Goal: Task Accomplishment & Management: Manage account settings

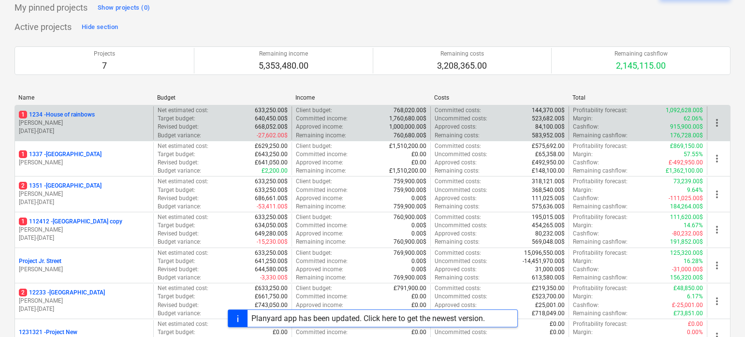
scroll to position [53, 0]
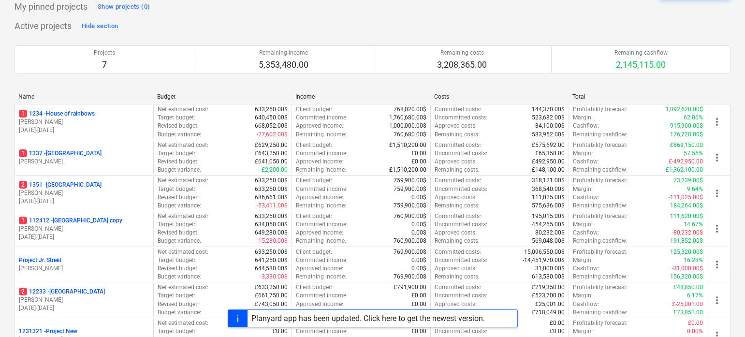
click at [317, 317] on div "Planyard app has been updated. Click here to get the newest version." at bounding box center [368, 318] width 234 height 9
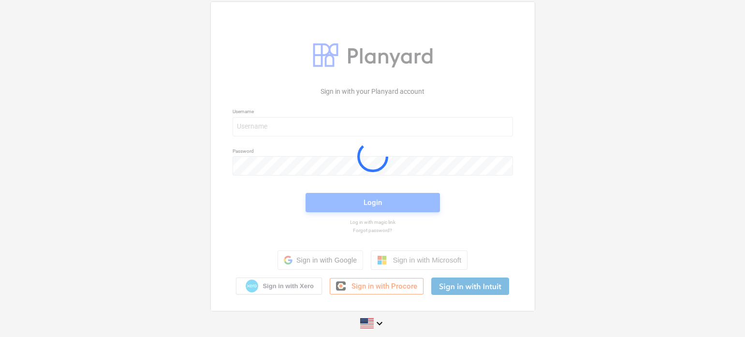
scroll to position [6, 0]
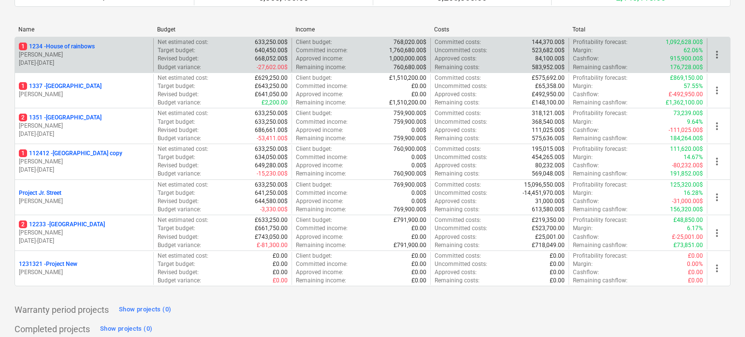
scroll to position [137, 0]
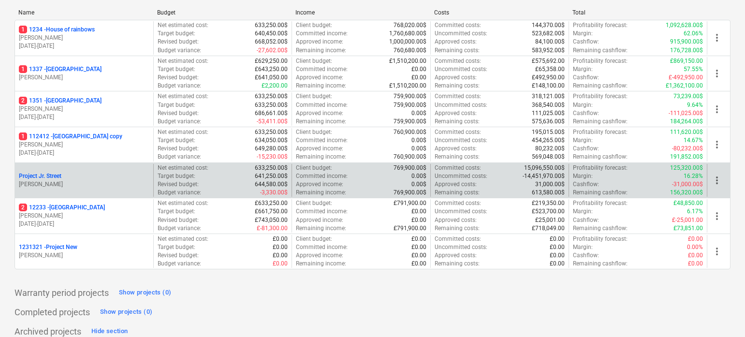
click at [82, 183] on p "[PERSON_NAME]" at bounding box center [84, 184] width 131 height 8
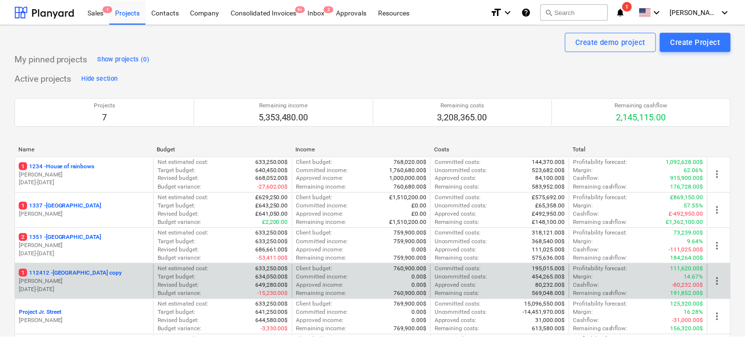
scroll to position [137, 0]
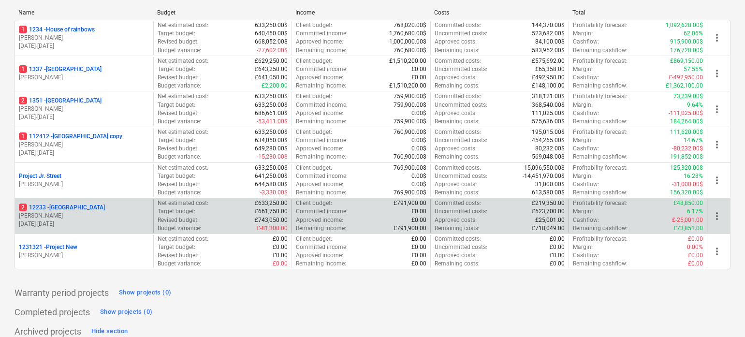
click at [72, 204] on p "2 [STREET_ADDRESS]" at bounding box center [62, 208] width 86 height 8
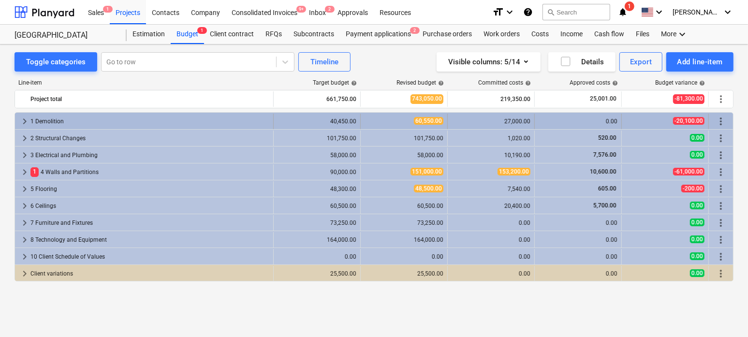
click at [25, 122] on span "keyboard_arrow_right" at bounding box center [25, 122] width 12 height 12
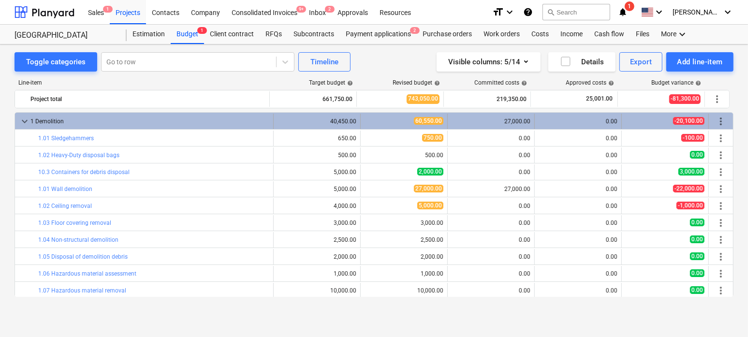
click at [21, 118] on span "keyboard_arrow_down" at bounding box center [25, 122] width 12 height 12
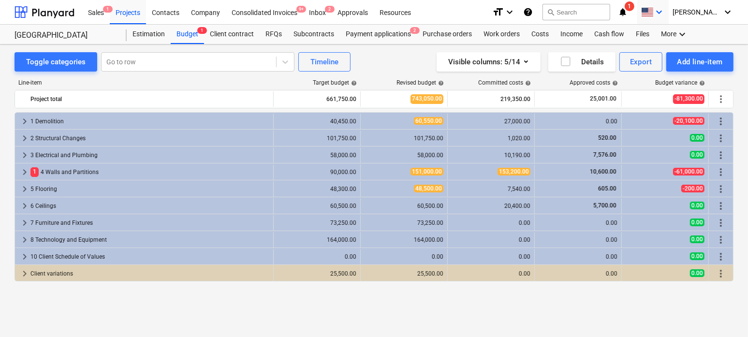
click at [665, 12] on icon "keyboard_arrow_down" at bounding box center [659, 12] width 12 height 12
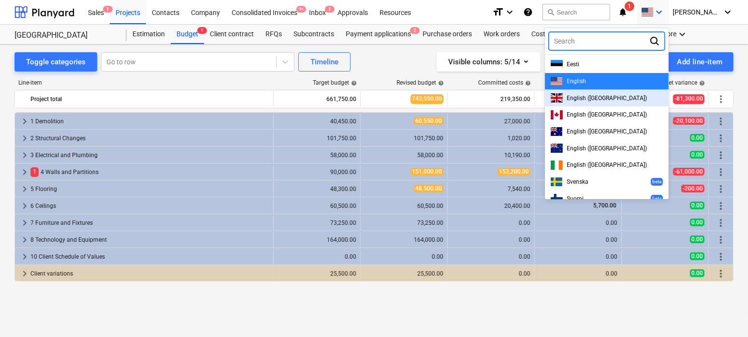
click at [631, 100] on div "English ([GEOGRAPHIC_DATA])" at bounding box center [607, 97] width 112 height 9
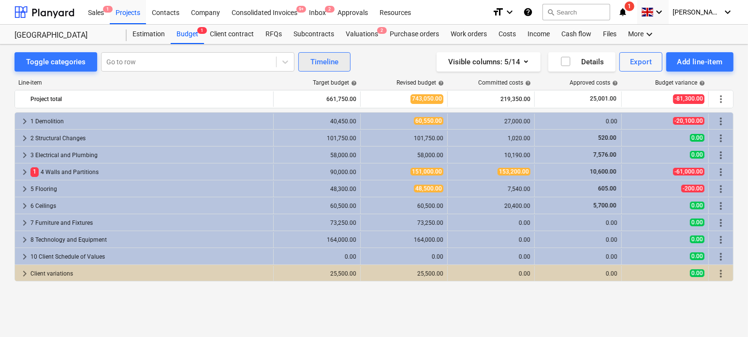
click at [323, 55] on button "Timeline" at bounding box center [324, 61] width 52 height 19
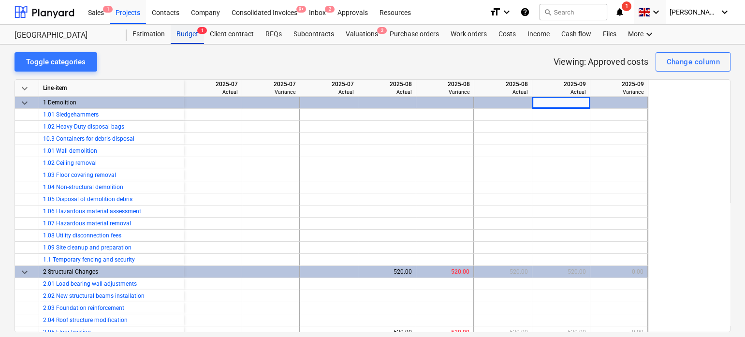
click at [193, 37] on div "Budget 1" at bounding box center [187, 34] width 33 height 19
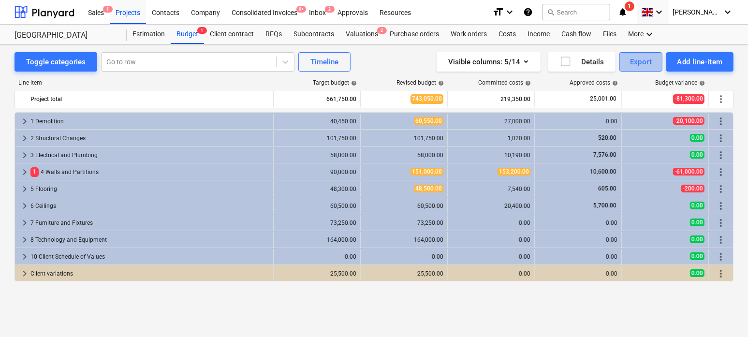
click at [651, 60] on div "Export" at bounding box center [641, 62] width 22 height 13
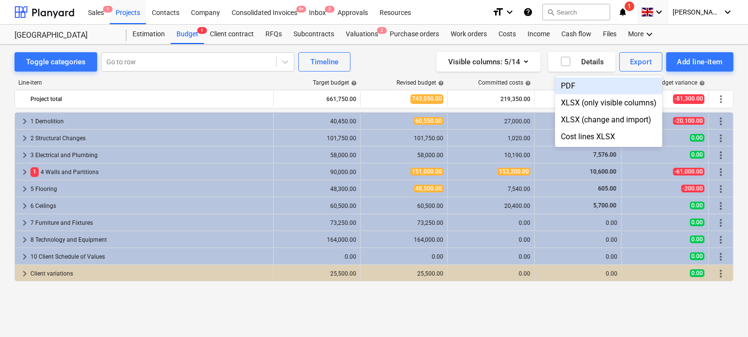
click at [381, 61] on div at bounding box center [374, 168] width 748 height 337
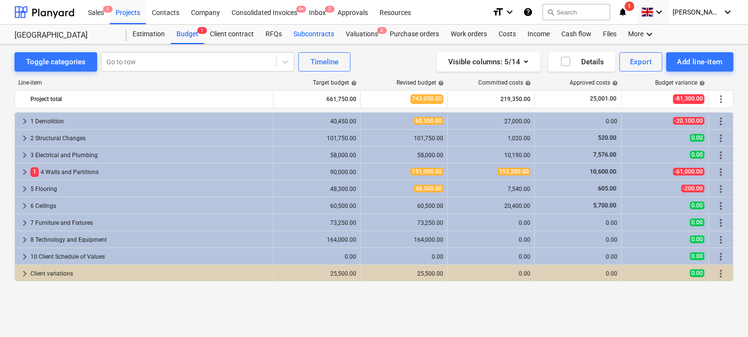
click at [312, 34] on div "Subcontracts" at bounding box center [314, 34] width 52 height 19
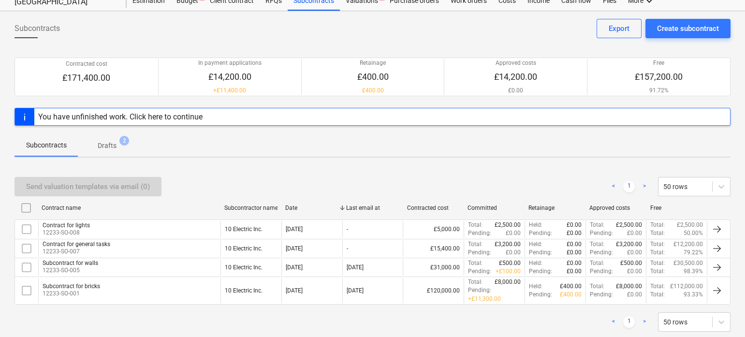
scroll to position [33, 0]
click at [348, 154] on div "Subcontracts Drafts 2" at bounding box center [373, 145] width 716 height 23
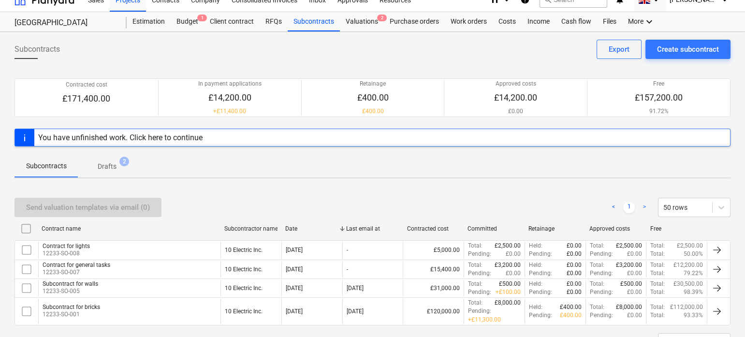
scroll to position [9, 0]
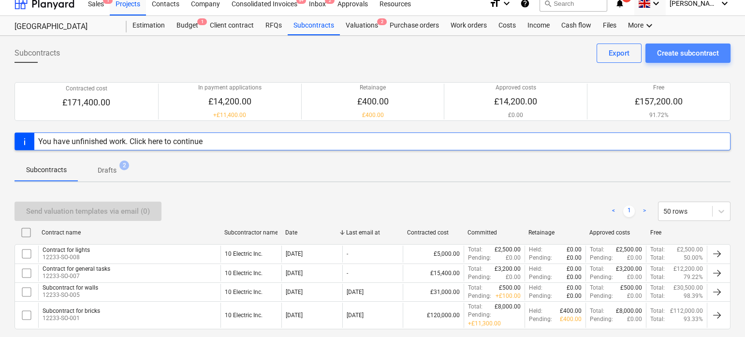
click at [665, 52] on div "Create subcontract" at bounding box center [688, 53] width 62 height 13
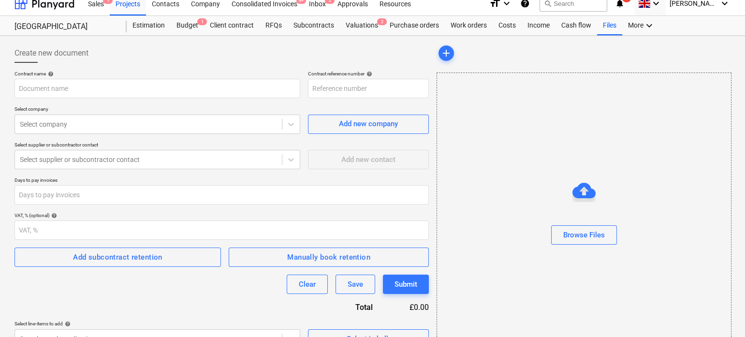
type input "12233-SO-009"
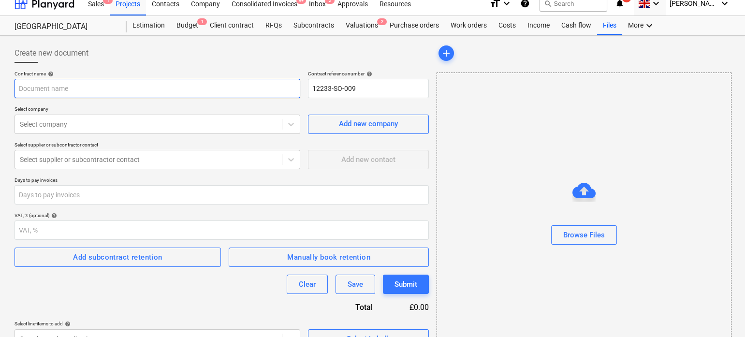
click at [214, 91] on input "text" at bounding box center [158, 88] width 286 height 19
type input "Subcontract for walls"
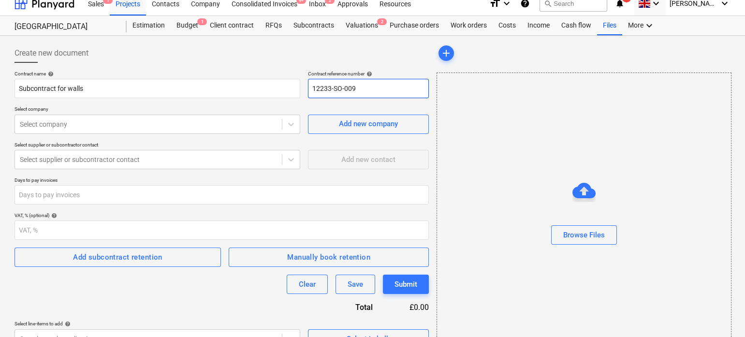
click at [339, 92] on input "12233-SO-009" at bounding box center [368, 88] width 121 height 19
click at [318, 88] on input "12233-SO-009" at bounding box center [368, 88] width 121 height 19
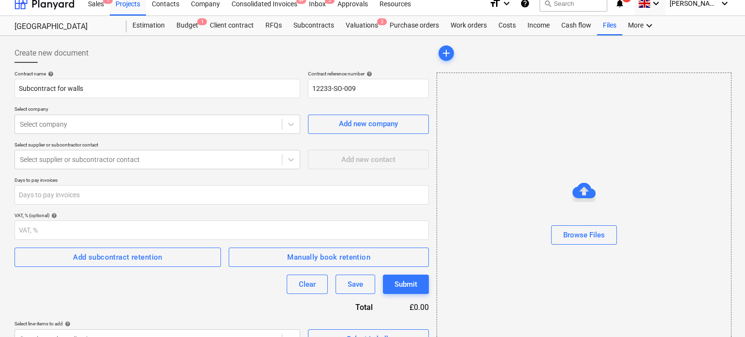
click at [173, 113] on p "Select company" at bounding box center [158, 110] width 286 height 8
click at [165, 124] on div at bounding box center [148, 124] width 257 height 10
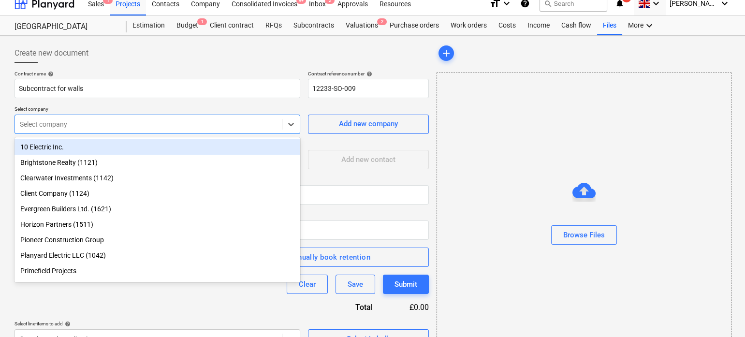
click at [96, 149] on div "10 Electric Inc." at bounding box center [158, 146] width 286 height 15
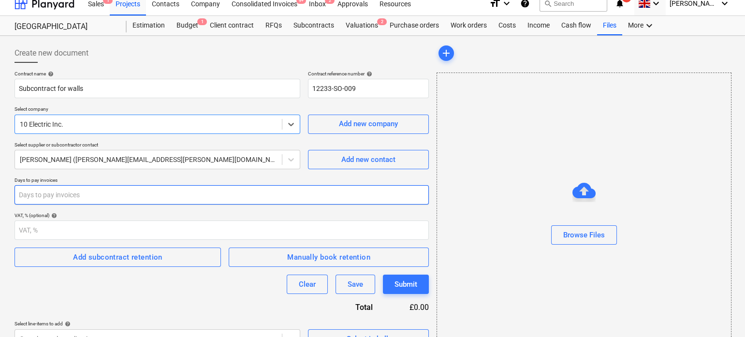
scroll to position [38, 0]
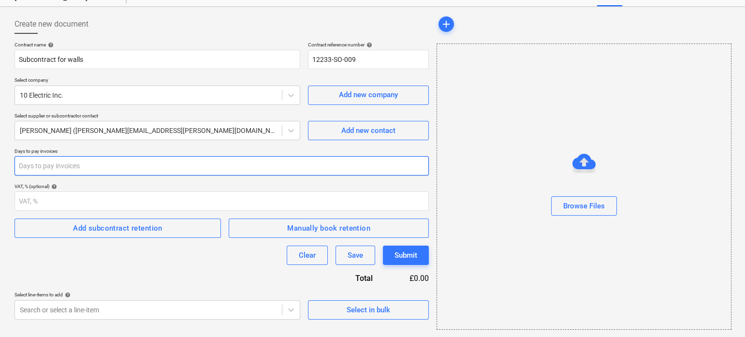
click at [74, 172] on input "number" at bounding box center [222, 165] width 414 height 19
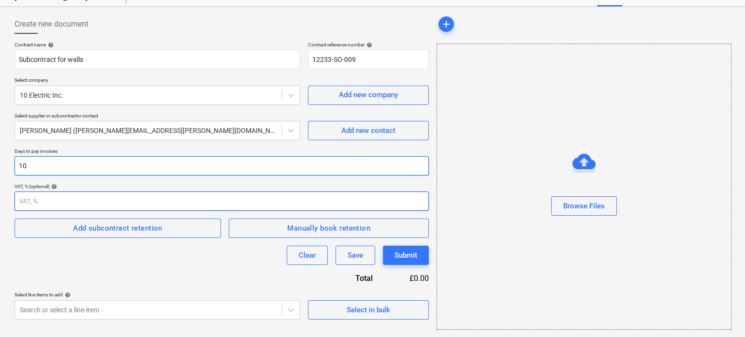
type input "10"
click at [81, 199] on input "number" at bounding box center [222, 200] width 414 height 19
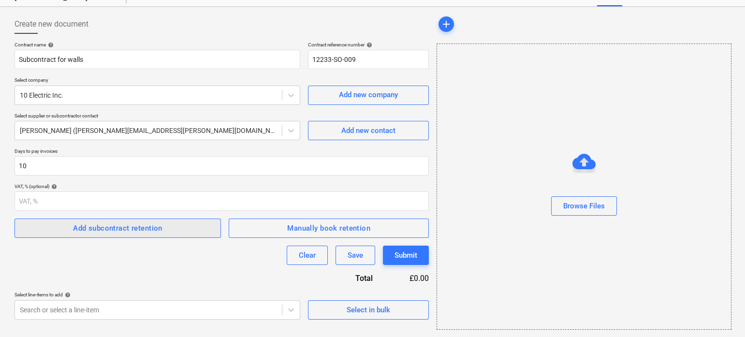
click at [163, 226] on span "Add subcontract retention" at bounding box center [117, 228] width 185 height 13
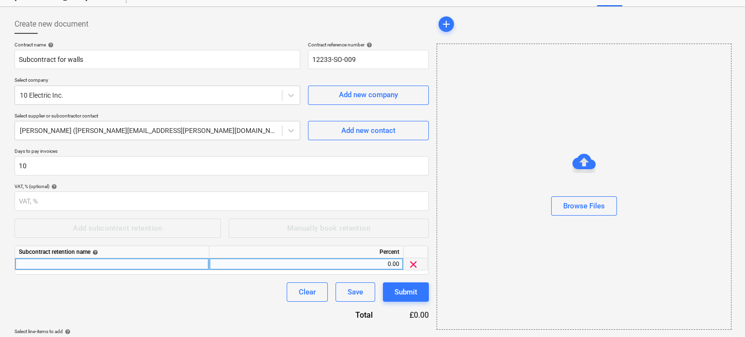
click at [139, 269] on div at bounding box center [112, 264] width 194 height 12
type input "Retention"
type input "10"
click at [127, 294] on div "Clear Save Submit" at bounding box center [222, 291] width 414 height 19
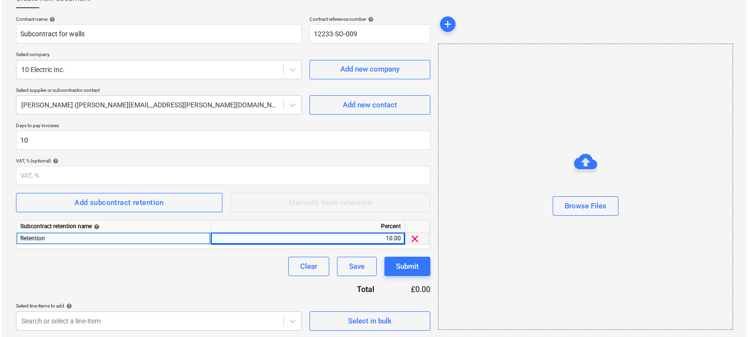
scroll to position [64, 0]
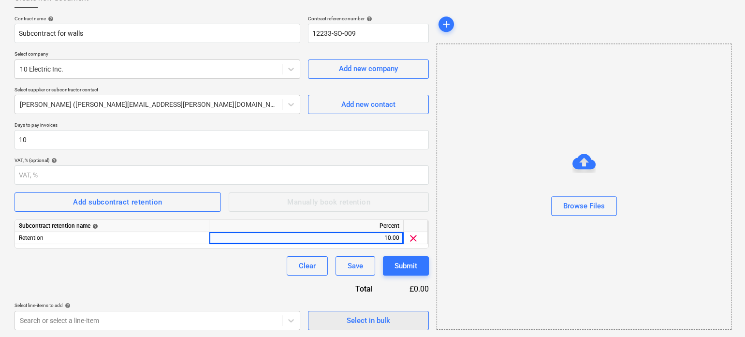
click at [345, 321] on span "Select in bulk" at bounding box center [368, 320] width 97 height 13
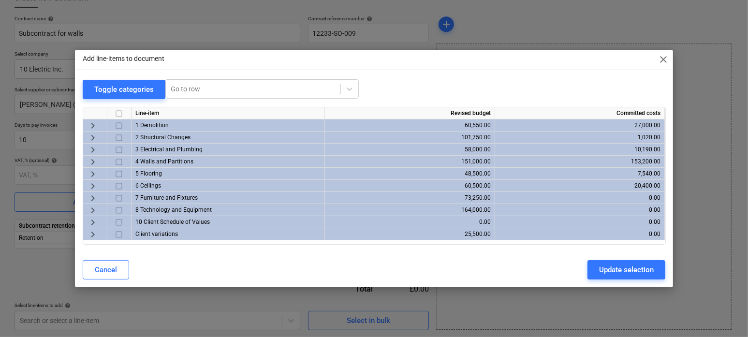
click at [92, 162] on span "keyboard_arrow_right" at bounding box center [93, 162] width 12 height 12
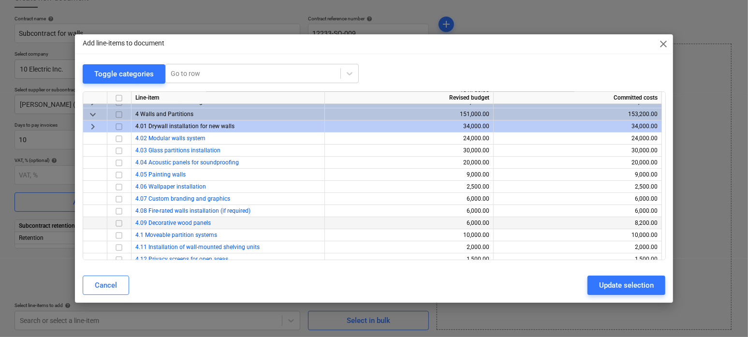
scroll to position [9, 0]
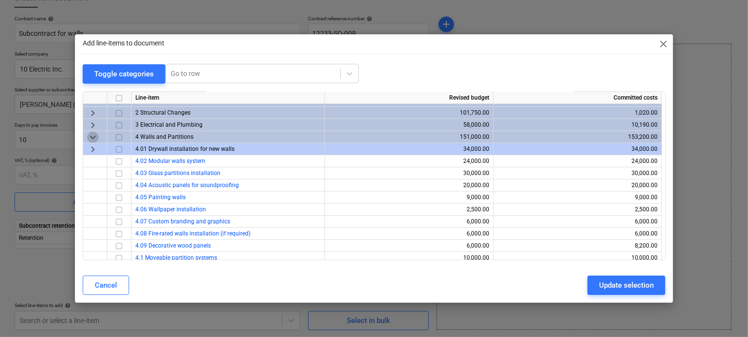
click at [92, 136] on span "keyboard_arrow_down" at bounding box center [93, 138] width 12 height 12
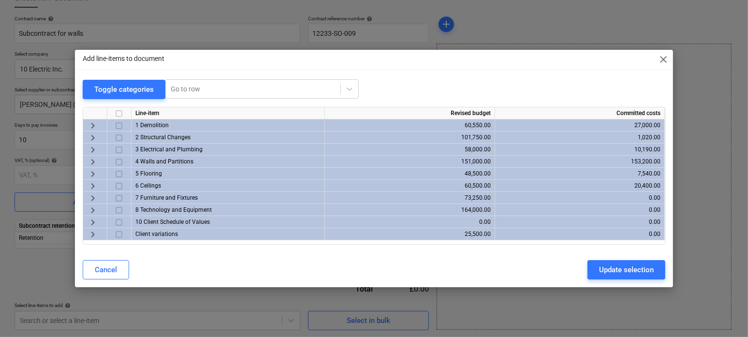
click at [91, 197] on span "keyboard_arrow_right" at bounding box center [93, 198] width 12 height 12
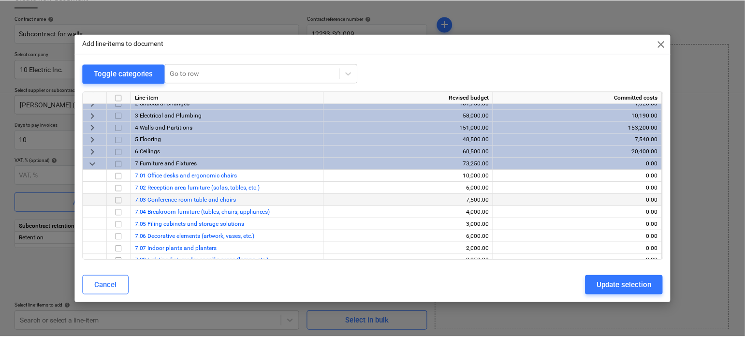
scroll to position [41, 0]
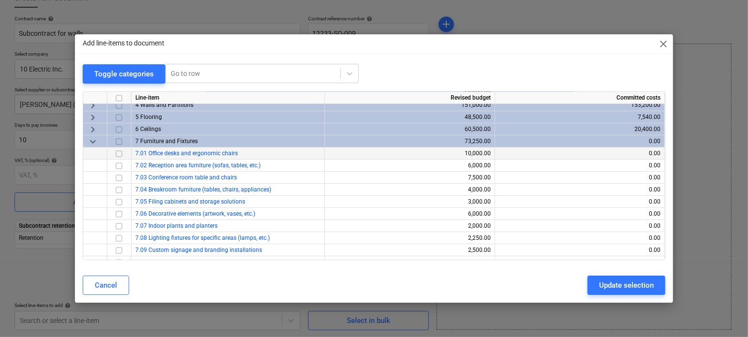
click at [119, 158] on input "checkbox" at bounding box center [119, 154] width 12 height 12
click at [119, 163] on input "checkbox" at bounding box center [119, 166] width 12 height 12
click at [119, 169] on input "checkbox" at bounding box center [119, 166] width 12 height 12
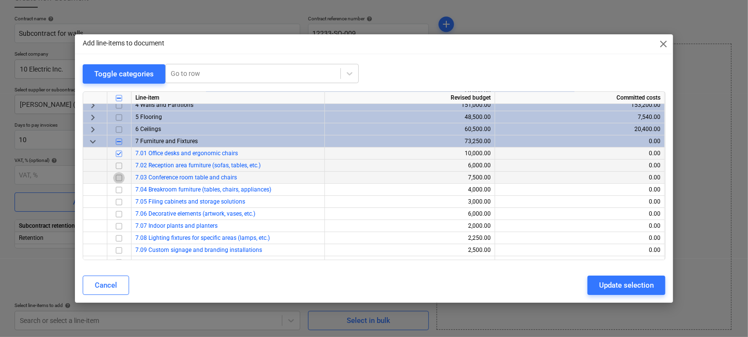
click at [119, 176] on input "checkbox" at bounding box center [119, 178] width 12 height 12
click at [119, 168] on input "checkbox" at bounding box center [119, 166] width 12 height 12
click at [119, 196] on div at bounding box center [119, 202] width 24 height 12
click at [119, 188] on input "checkbox" at bounding box center [119, 190] width 12 height 12
click at [608, 291] on div "Update selection" at bounding box center [626, 285] width 55 height 13
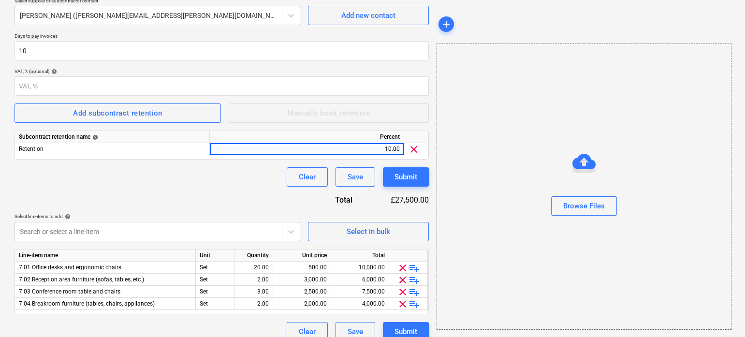
scroll to position [164, 0]
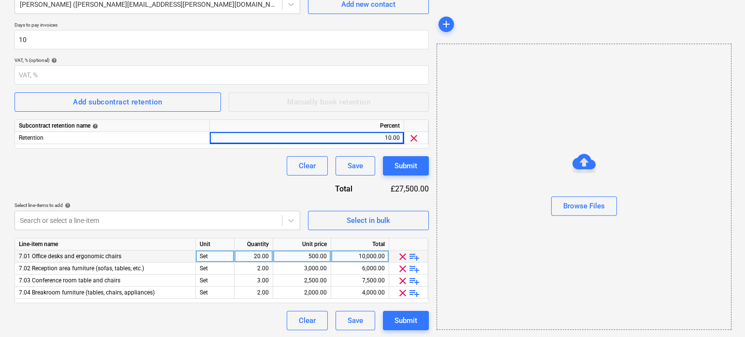
click at [412, 256] on span "playlist_add" at bounding box center [415, 257] width 12 height 12
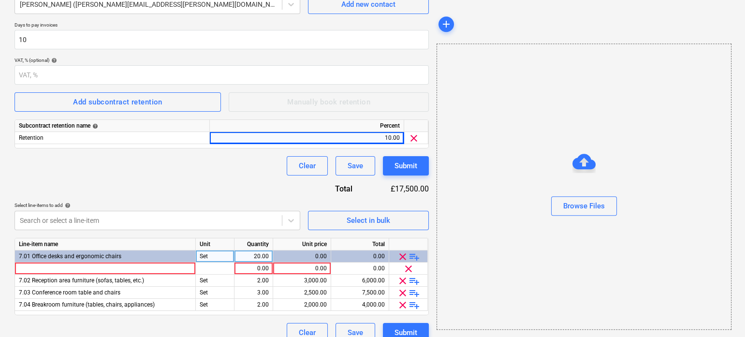
click at [412, 256] on span "playlist_add" at bounding box center [415, 257] width 12 height 12
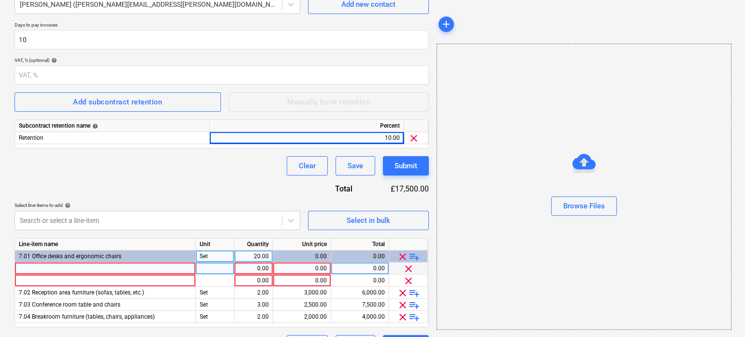
click at [174, 267] on div at bounding box center [105, 269] width 181 height 12
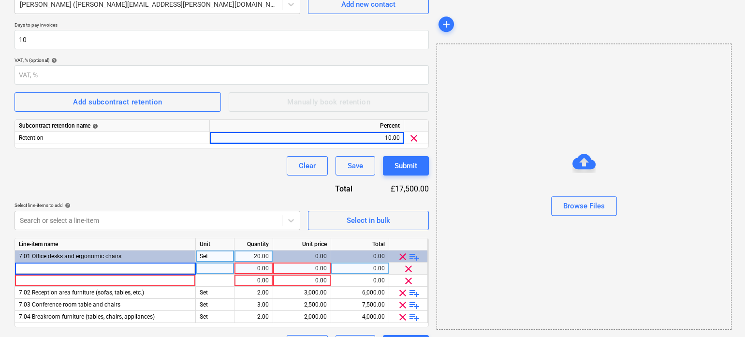
click at [174, 267] on input at bounding box center [105, 269] width 180 height 12
type input "Item 1"
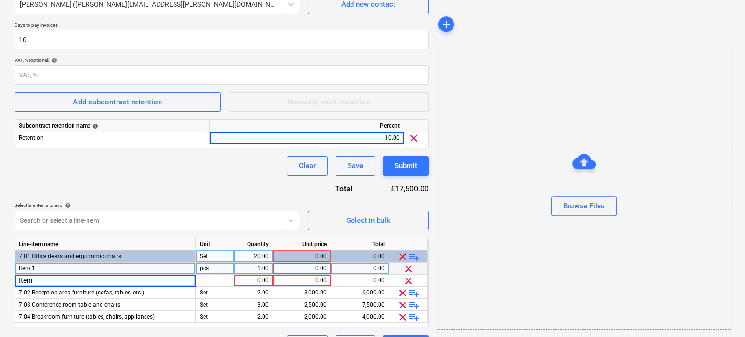
type input "Item 2"
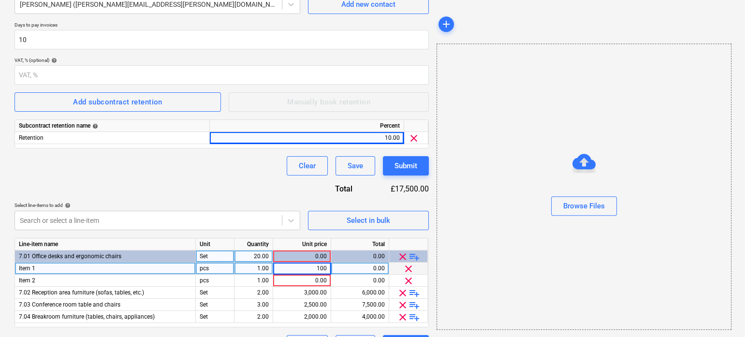
type input "1000"
type input "2000"
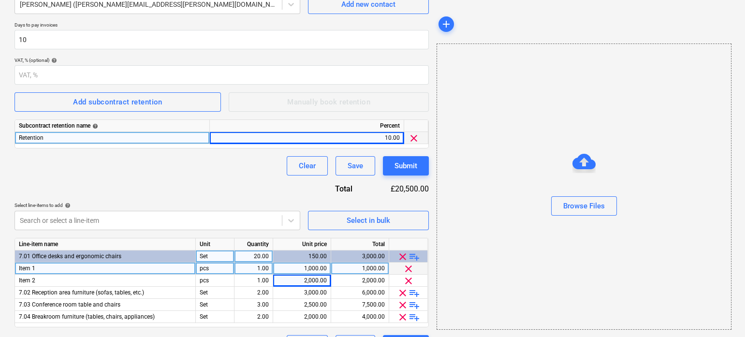
scroll to position [188, 0]
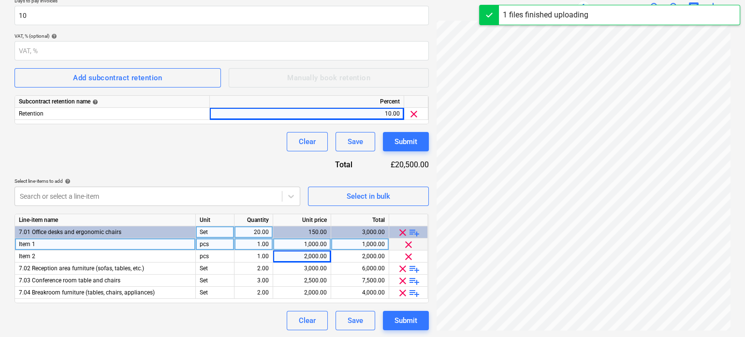
scroll to position [24, 0]
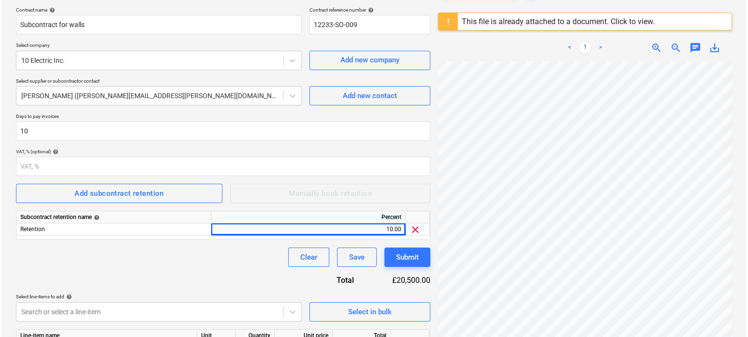
scroll to position [113, 0]
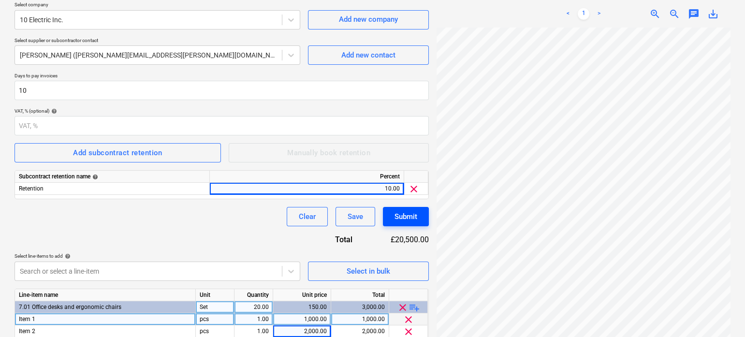
click at [403, 215] on div "Submit" at bounding box center [406, 216] width 23 height 13
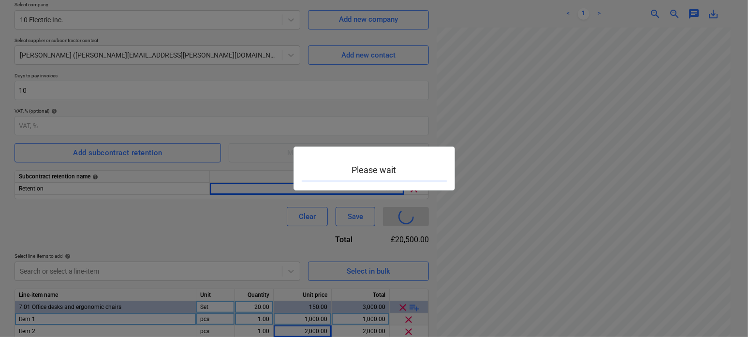
type input "12233-SO-009"
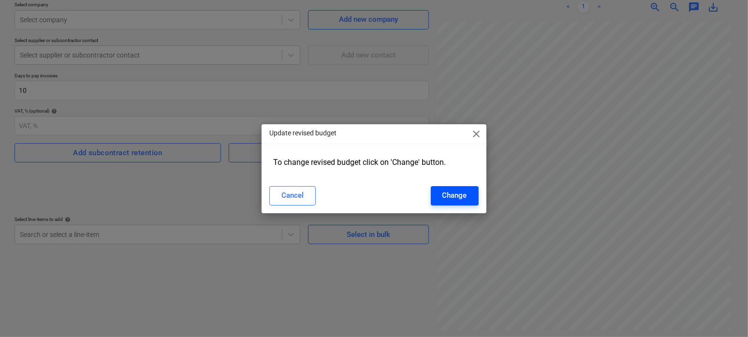
click at [442, 196] on div "Change" at bounding box center [454, 195] width 25 height 13
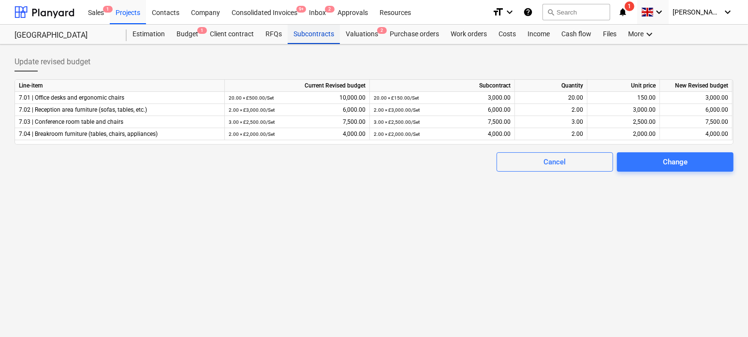
click at [310, 37] on div "Subcontracts" at bounding box center [314, 34] width 52 height 19
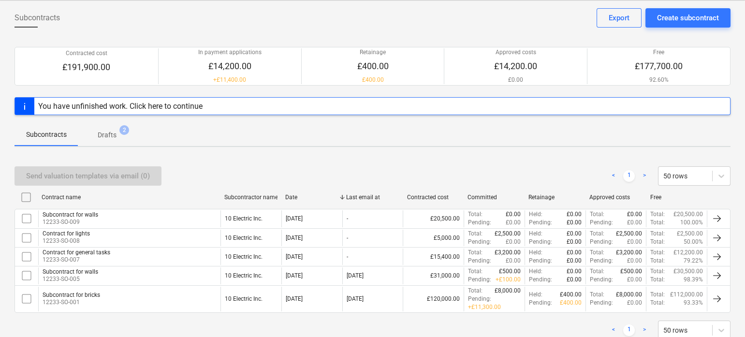
scroll to position [45, 0]
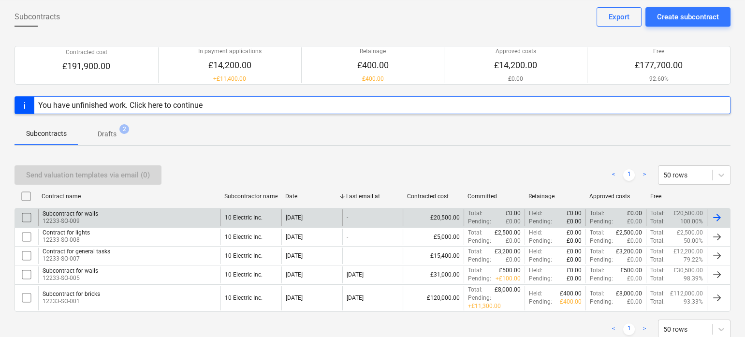
click at [117, 217] on div "Subcontract for walls 12233-SO-009" at bounding box center [129, 217] width 182 height 16
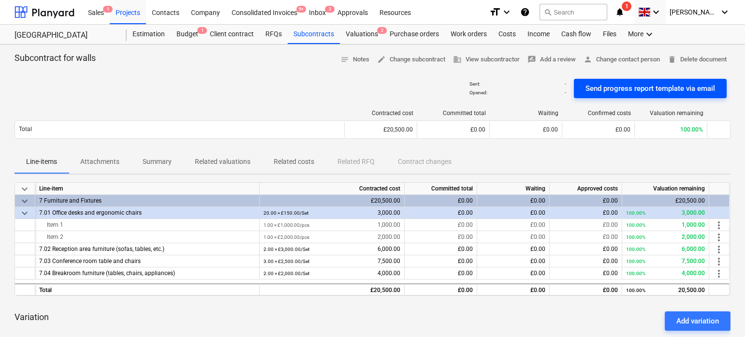
click at [655, 82] on div "Send progress report template via email" at bounding box center [651, 88] width 130 height 13
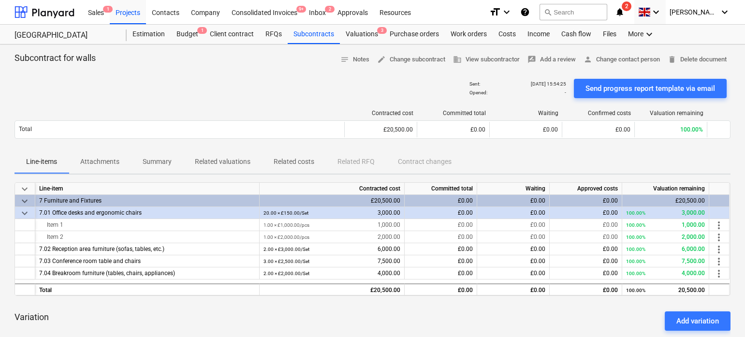
click at [625, 13] on icon "notifications" at bounding box center [620, 12] width 10 height 12
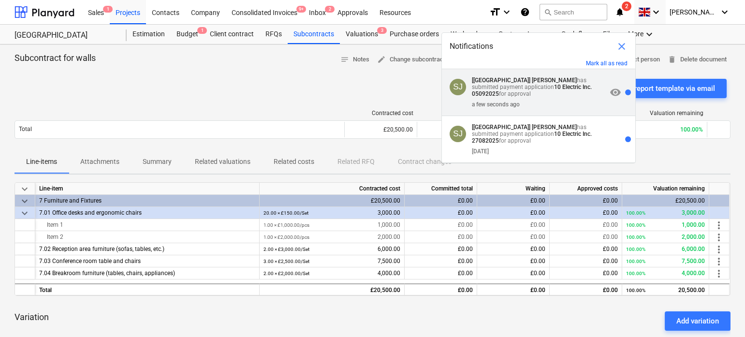
click at [543, 86] on strong "10 Electric Inc. 05092025" at bounding box center [532, 91] width 120 height 14
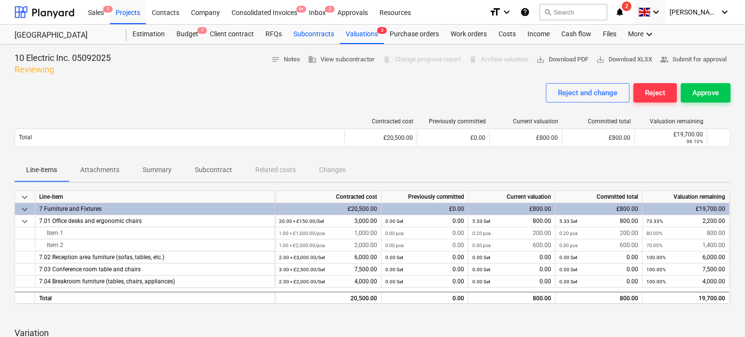
click at [310, 37] on div "Subcontracts" at bounding box center [314, 34] width 52 height 19
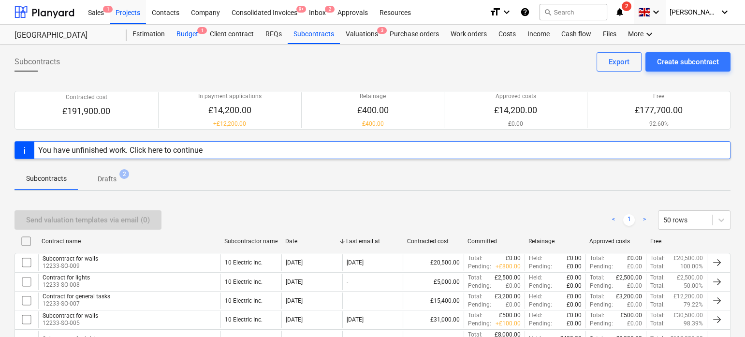
click at [191, 35] on div "Budget 1" at bounding box center [187, 34] width 33 height 19
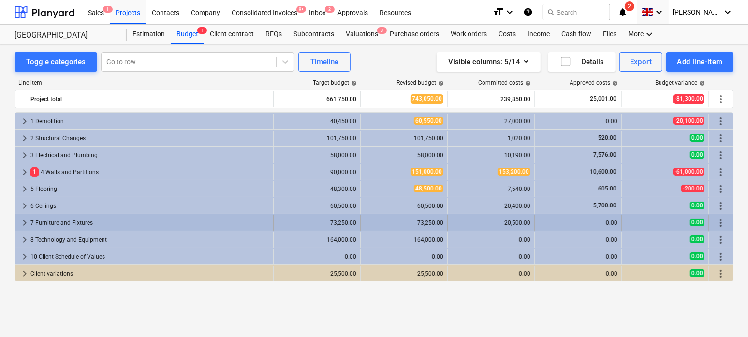
click at [27, 224] on span "keyboard_arrow_right" at bounding box center [25, 223] width 12 height 12
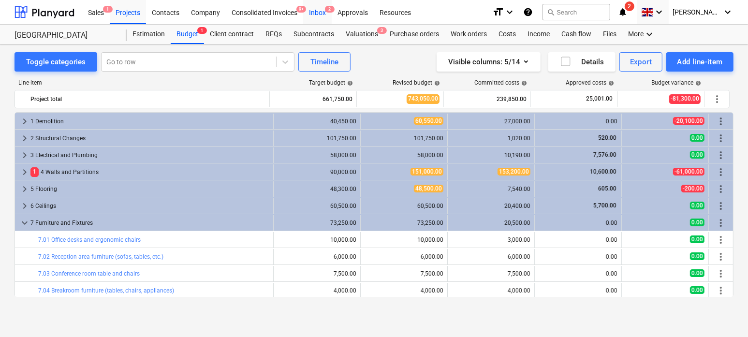
click at [317, 11] on div "Inbox 2" at bounding box center [317, 12] width 29 height 25
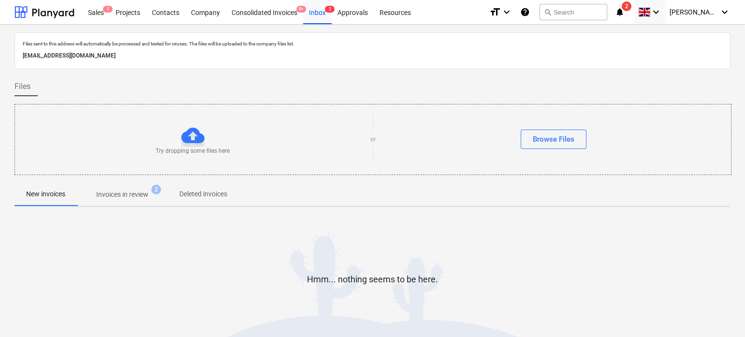
click at [125, 197] on p "Invoices in review" at bounding box center [122, 195] width 52 height 10
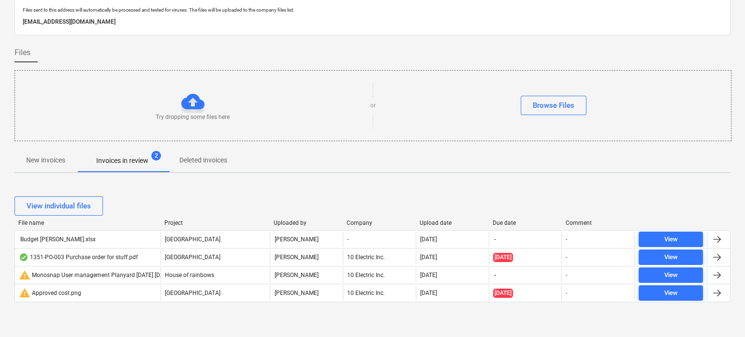
scroll to position [33, 0]
click at [52, 162] on p "New invoices" at bounding box center [45, 161] width 39 height 10
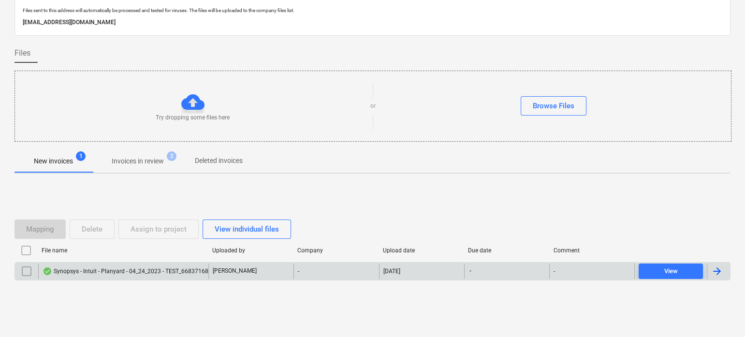
click at [67, 266] on div "Synopsys - Intuit - Planyard - 04_24_2023 - TEST_668371680183063778.pdf" at bounding box center [123, 271] width 170 height 15
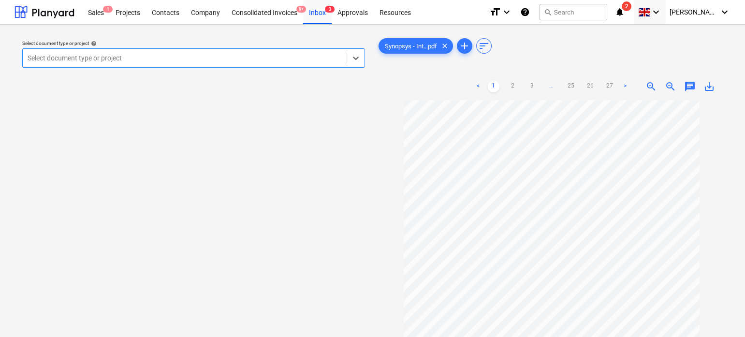
click at [306, 61] on div at bounding box center [185, 58] width 314 height 10
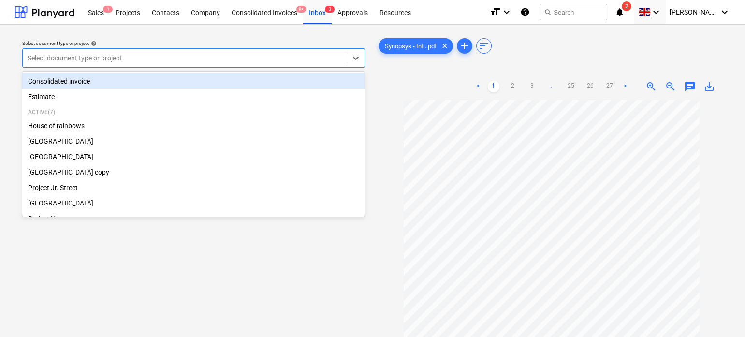
click at [241, 26] on div "Select document type or project help option Consolidated invoice focused, 1 of …" at bounding box center [372, 223] width 745 height 397
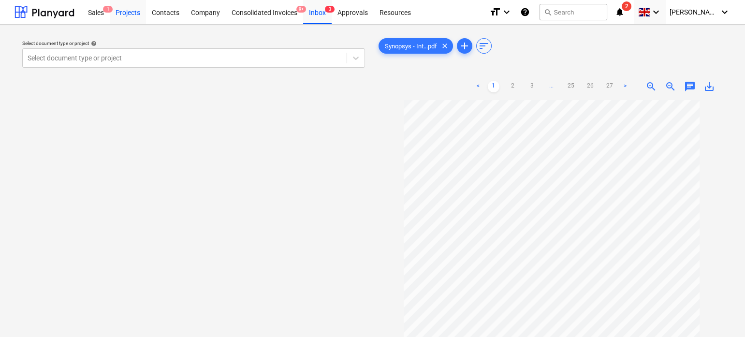
click at [133, 21] on div "Projects" at bounding box center [128, 12] width 36 height 25
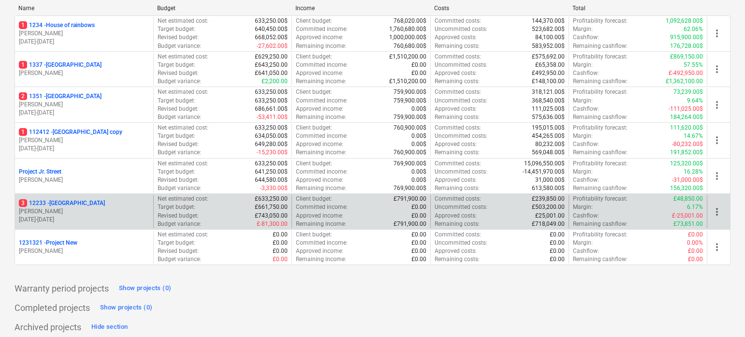
scroll to position [141, 0]
click at [87, 208] on p "[PERSON_NAME]" at bounding box center [84, 212] width 131 height 8
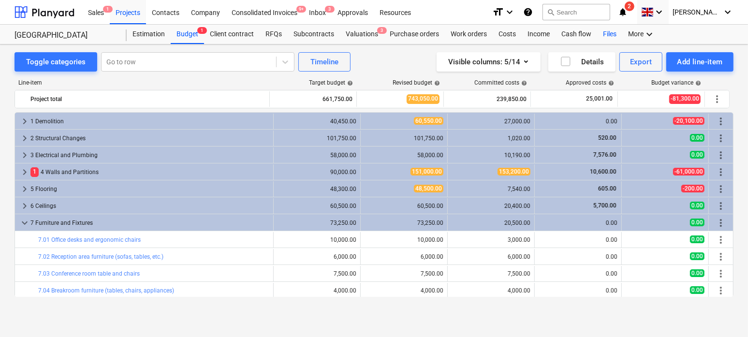
click at [605, 30] on div "Files" at bounding box center [609, 34] width 25 height 19
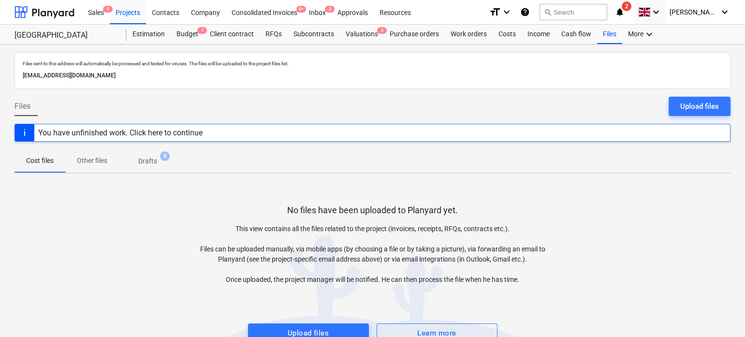
scroll to position [20, 0]
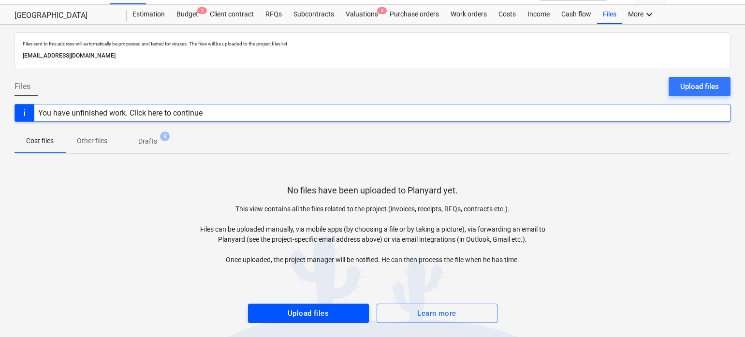
click at [305, 316] on div "Upload files" at bounding box center [308, 313] width 41 height 13
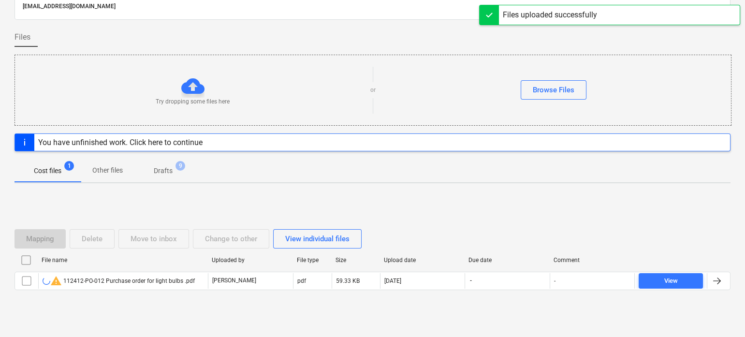
scroll to position [68, 0]
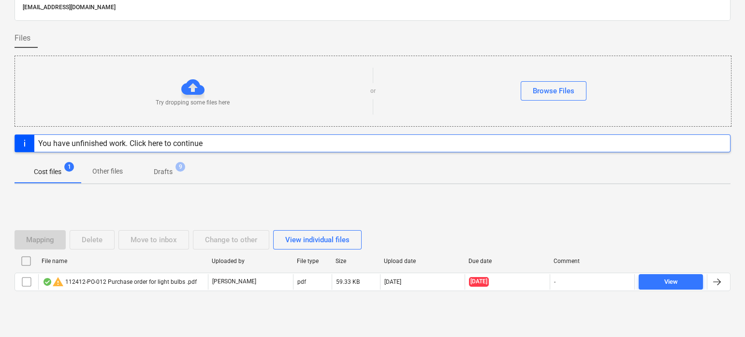
click at [91, 280] on div "warning 112412-PO-012 Purchase order for light bulbs .pdf" at bounding box center [120, 282] width 154 height 12
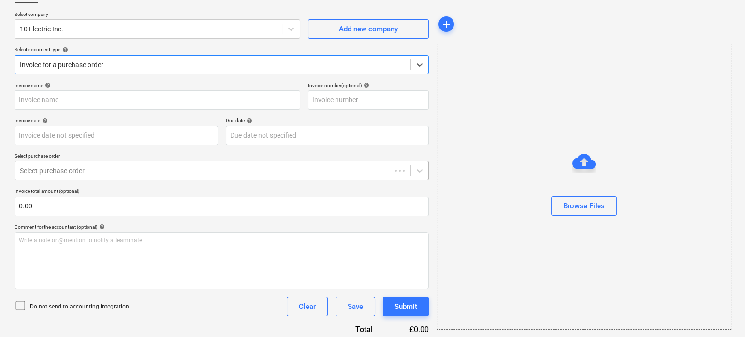
type input "112412-PO-012"
type input "[DATE]"
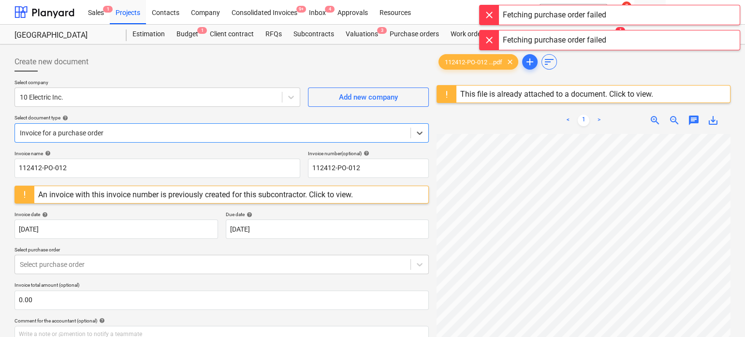
click at [488, 14] on div at bounding box center [489, 14] width 19 height 19
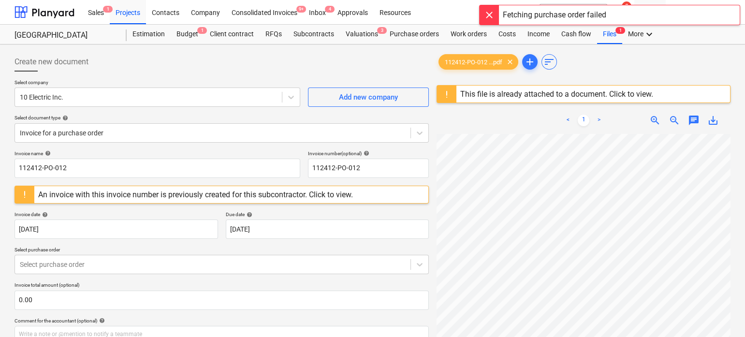
click at [488, 14] on div at bounding box center [489, 14] width 19 height 19
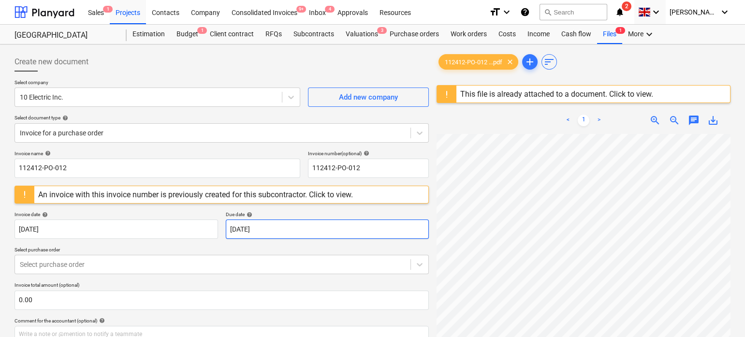
scroll to position [31, 0]
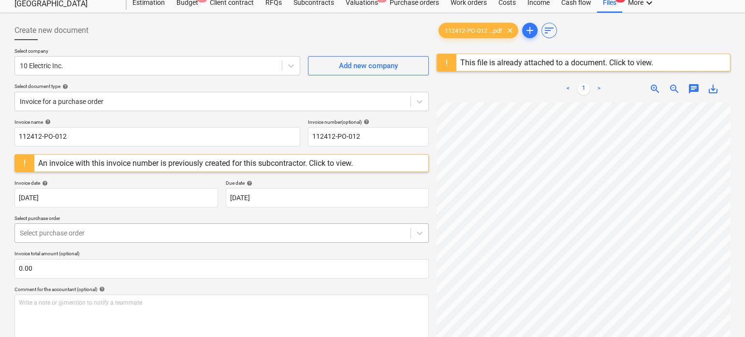
click at [285, 239] on div "Select purchase order" at bounding box center [222, 232] width 414 height 19
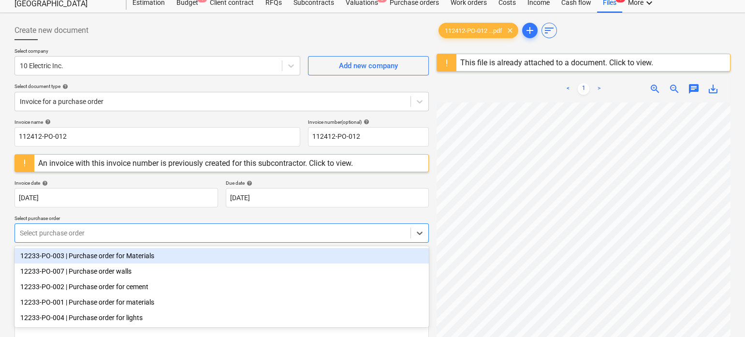
click at [243, 252] on div "12233-PO-003 | Purchase order for Materials" at bounding box center [222, 255] width 414 height 15
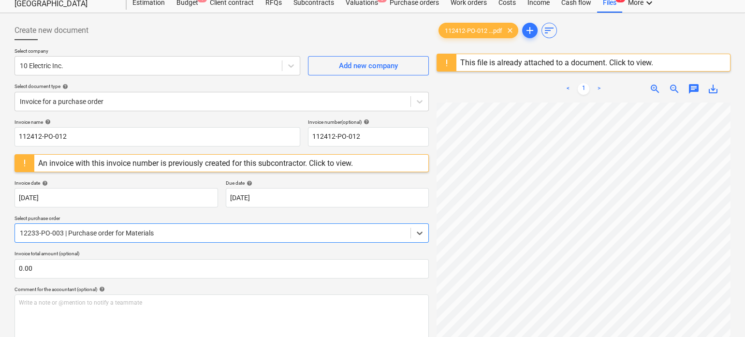
click at [208, 234] on div at bounding box center [213, 233] width 386 height 10
click at [172, 213] on div "Invoice name help 112412-PO-012 Invoice number (optional) help 112412-PO-012 An…" at bounding box center [222, 336] width 414 height 435
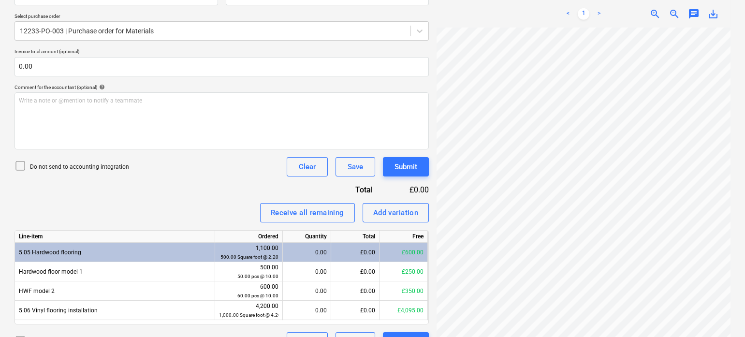
scroll to position [254, 0]
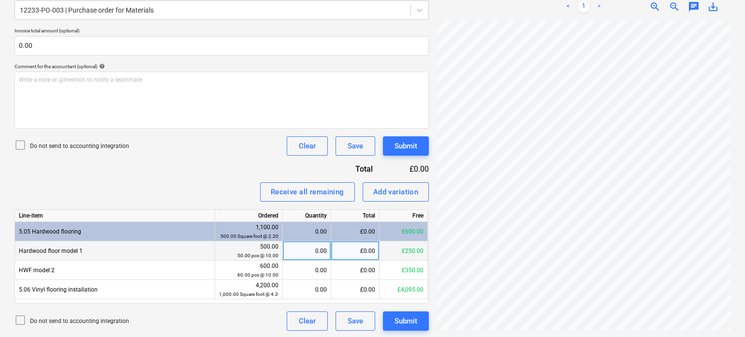
click at [306, 251] on div "0.00" at bounding box center [307, 250] width 40 height 19
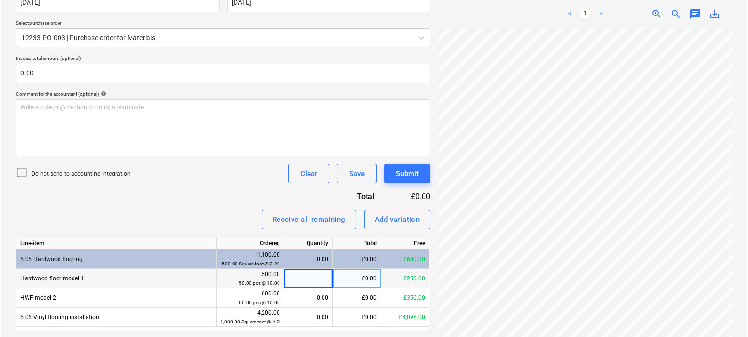
scroll to position [227, 0]
click at [294, 166] on button "Clear" at bounding box center [307, 172] width 41 height 19
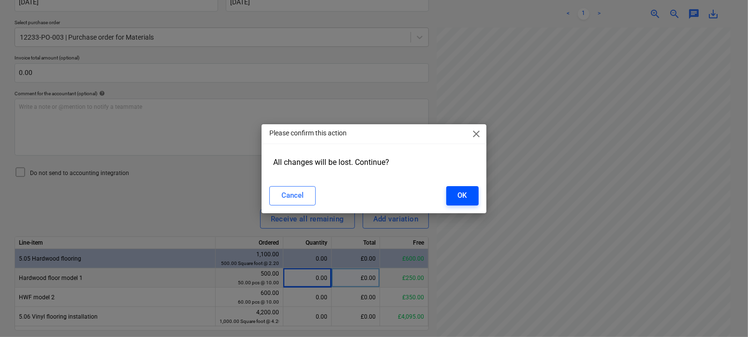
click at [454, 188] on button "OK" at bounding box center [462, 195] width 32 height 19
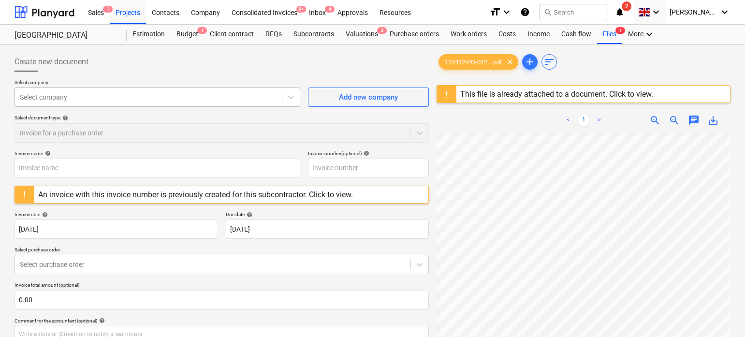
click at [171, 95] on div at bounding box center [148, 97] width 257 height 10
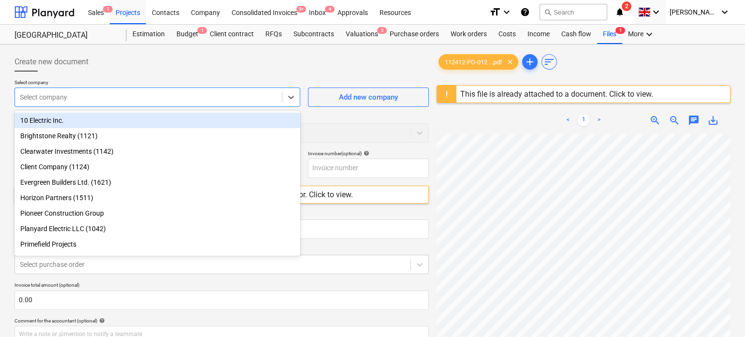
click at [146, 119] on div "10 Electric Inc." at bounding box center [158, 120] width 286 height 15
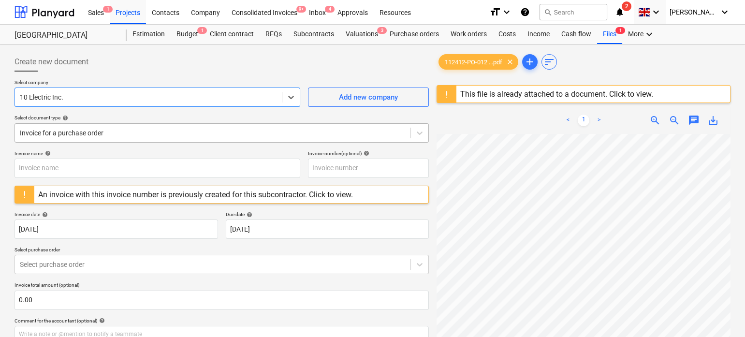
click at [87, 131] on div at bounding box center [213, 133] width 386 height 10
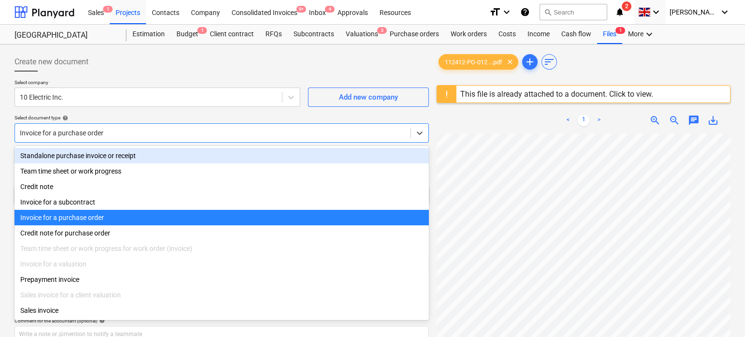
click at [103, 157] on div "Standalone purchase invoice or receipt" at bounding box center [222, 155] width 414 height 15
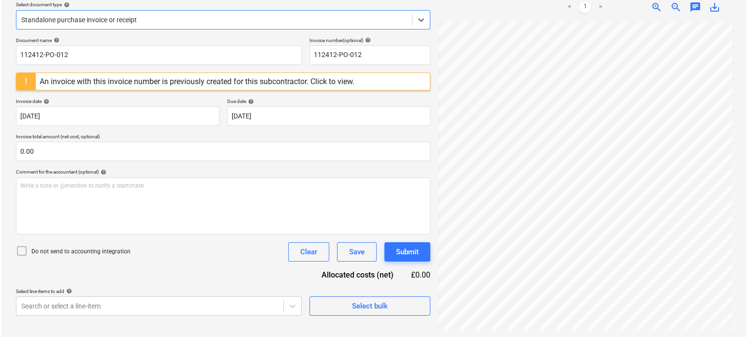
scroll to position [114, 0]
click at [336, 303] on span "Select bulk" at bounding box center [368, 305] width 97 height 13
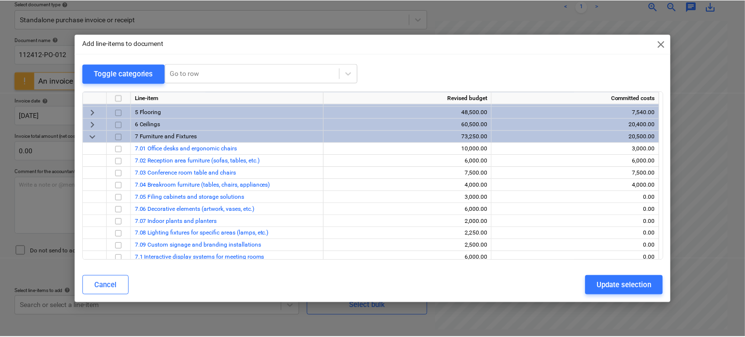
scroll to position [57, 0]
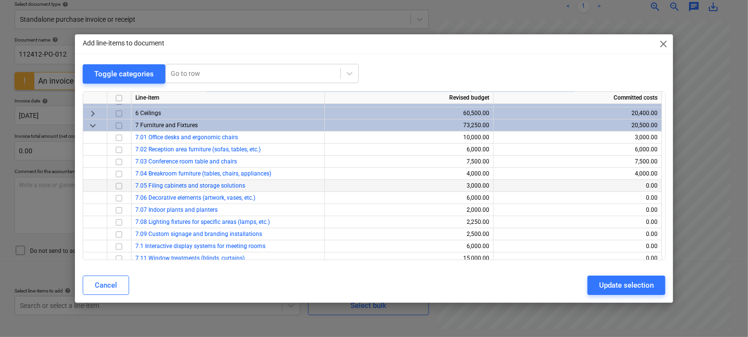
click at [119, 186] on input "checkbox" at bounding box center [119, 186] width 12 height 12
click at [118, 197] on input "checkbox" at bounding box center [119, 198] width 12 height 12
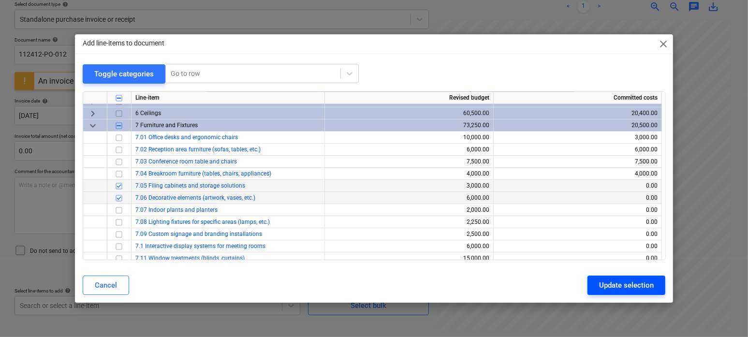
click at [622, 284] on div "Update selection" at bounding box center [626, 285] width 55 height 13
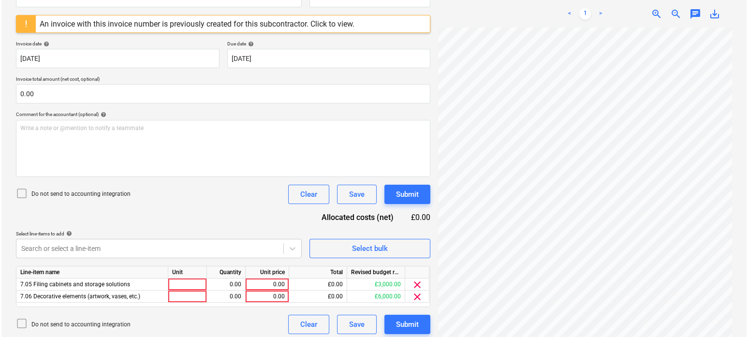
scroll to position [174, 0]
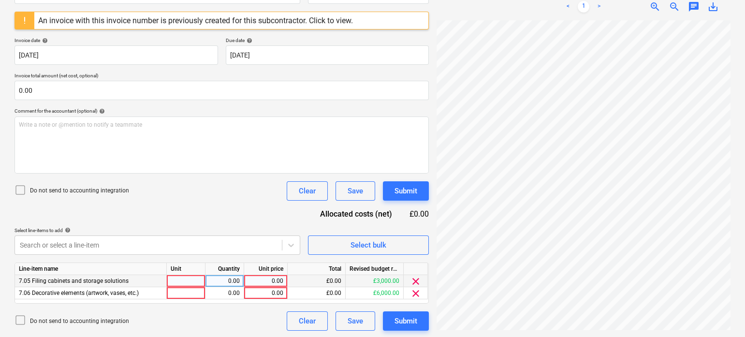
click at [252, 284] on div "0.00" at bounding box center [265, 281] width 35 height 12
type input "5000"
click at [230, 206] on div "Document name help 112412-PO-012 Invoice number (optional) help 112412-PO-012 A…" at bounding box center [222, 153] width 414 height 354
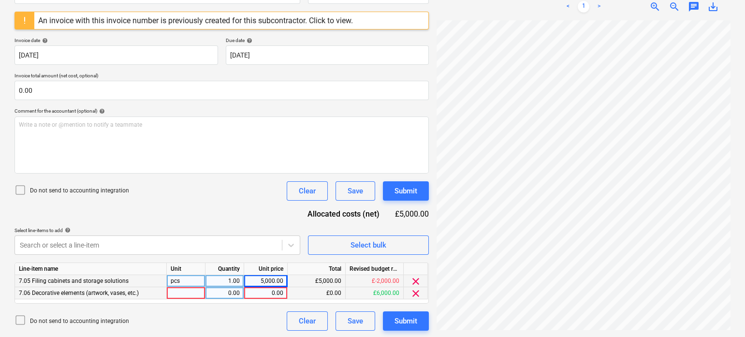
click at [278, 287] on div "0.00" at bounding box center [265, 293] width 35 height 12
type input "1000"
click at [236, 213] on div "Document name help 112412-PO-012 Invoice number (optional) help 112412-PO-012 A…" at bounding box center [222, 153] width 414 height 354
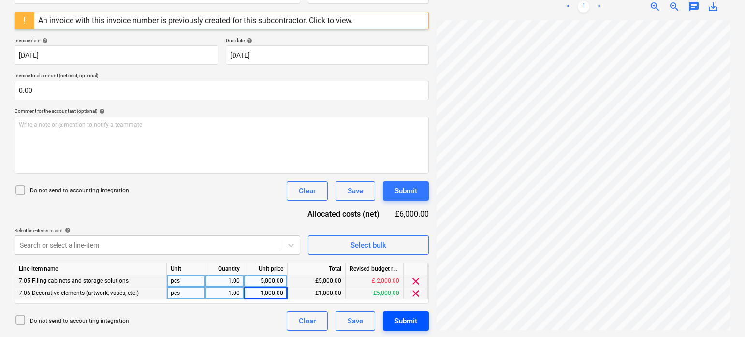
click at [411, 316] on div "Submit" at bounding box center [406, 321] width 23 height 13
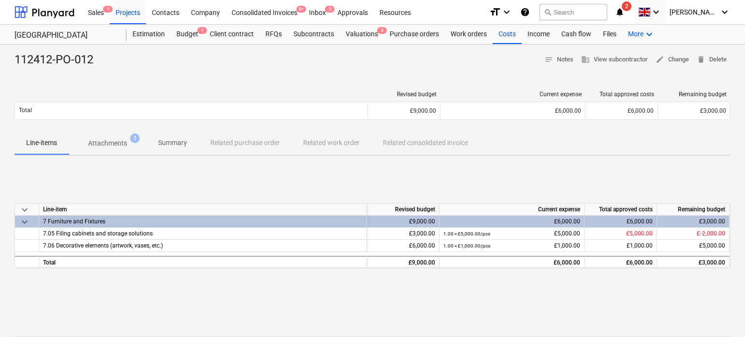
click at [644, 27] on div "More keyboard_arrow_down" at bounding box center [641, 34] width 39 height 19
click at [617, 70] on div "Settings" at bounding box center [632, 73] width 46 height 8
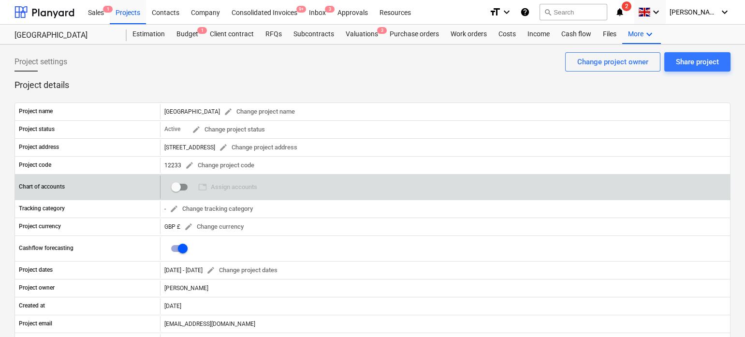
click at [227, 189] on span "table Assign accounts 0" at bounding box center [227, 187] width 67 height 15
click at [186, 189] on input "checkbox" at bounding box center [175, 187] width 23 height 23
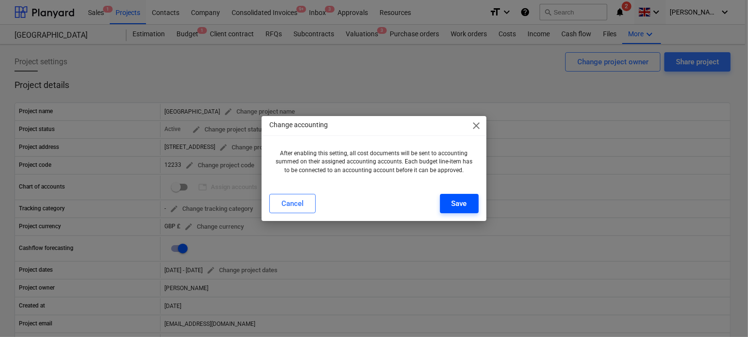
click at [457, 204] on div "Save" at bounding box center [459, 203] width 15 height 13
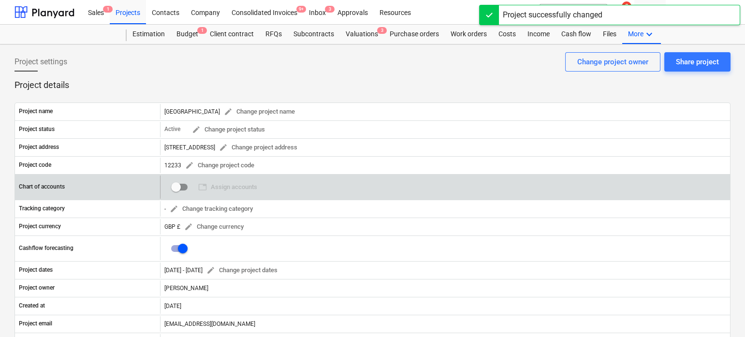
checkbox input "true"
click at [235, 187] on span "table Assign accounts" at bounding box center [227, 187] width 59 height 11
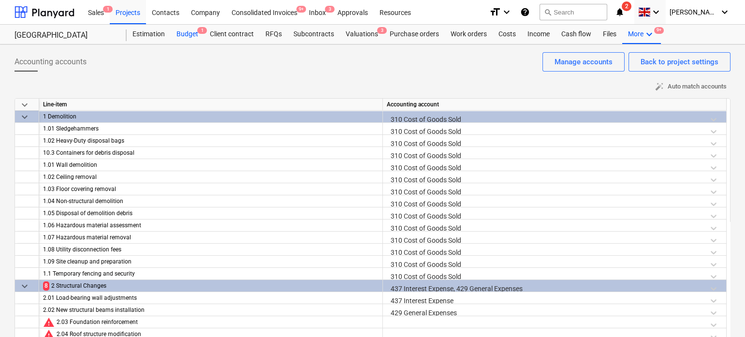
click at [192, 38] on div "Budget 1" at bounding box center [187, 34] width 33 height 19
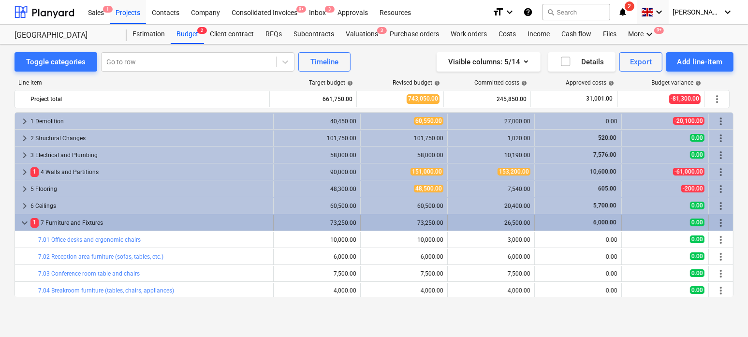
click at [28, 218] on span "keyboard_arrow_down" at bounding box center [25, 223] width 12 height 12
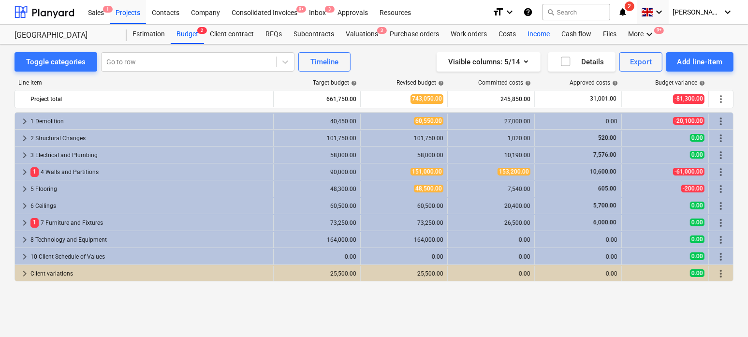
click at [534, 34] on div "Income" at bounding box center [539, 34] width 34 height 19
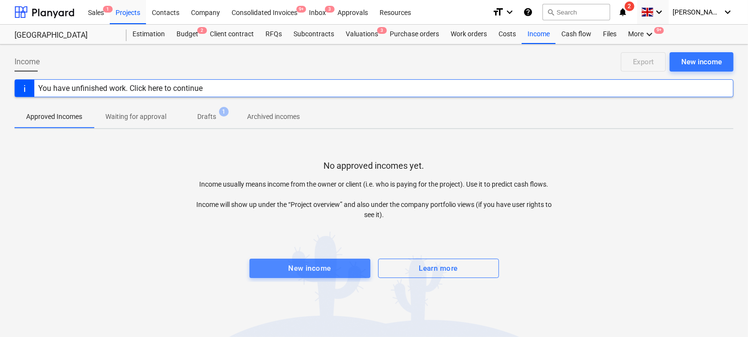
click at [309, 269] on div "New income" at bounding box center [309, 268] width 43 height 13
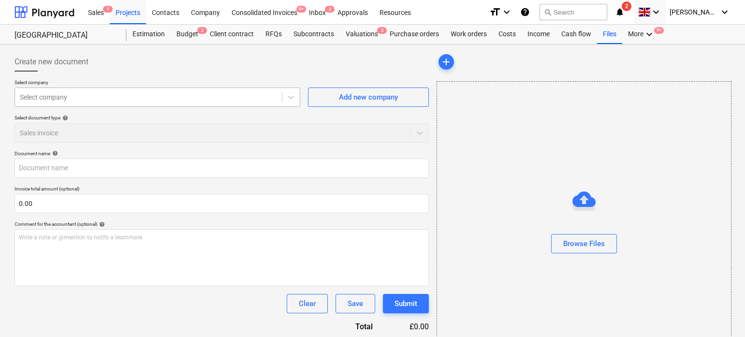
click at [132, 93] on div at bounding box center [148, 97] width 257 height 10
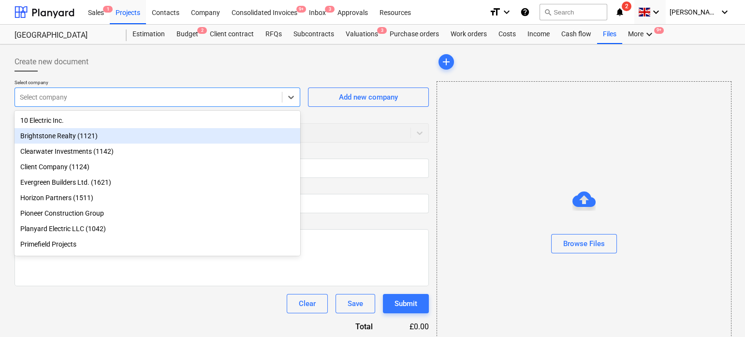
click at [103, 139] on div "Brightstone Realty (1121)" at bounding box center [158, 135] width 286 height 15
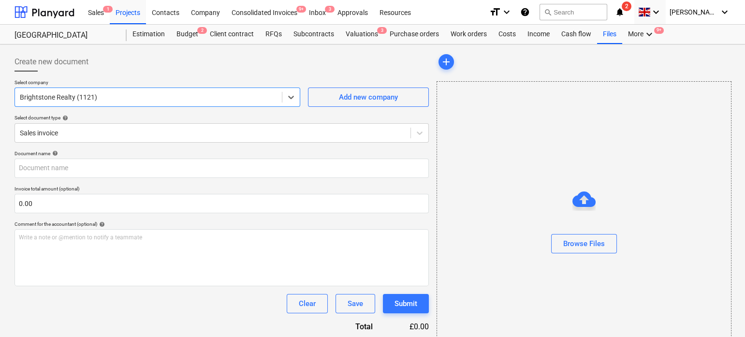
scroll to position [38, 0]
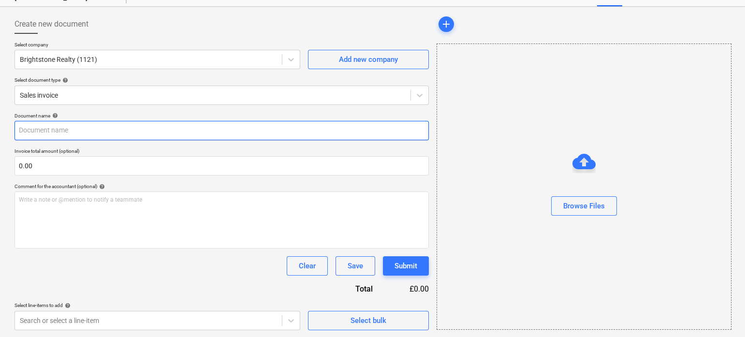
click at [96, 131] on input "text" at bounding box center [222, 130] width 414 height 19
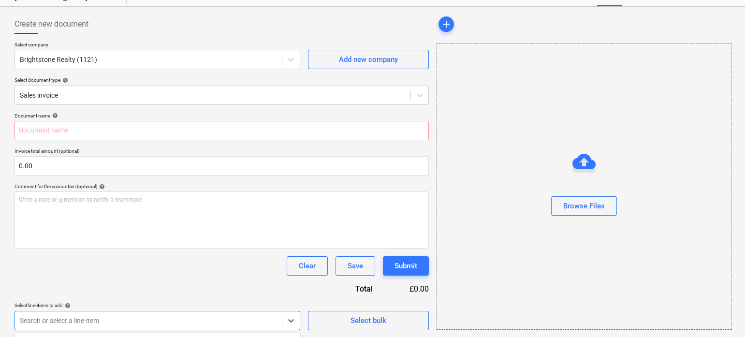
click at [233, 299] on body "Sales 1 Projects Contacts Company Consolidated Invoices 9+ Inbox 3 Approvals Re…" at bounding box center [372, 130] width 745 height 337
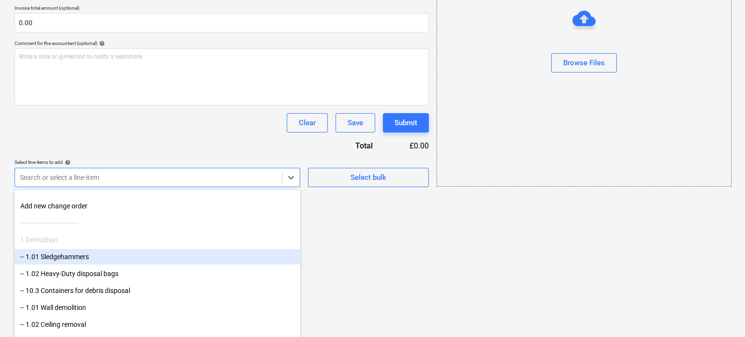
scroll to position [12, 0]
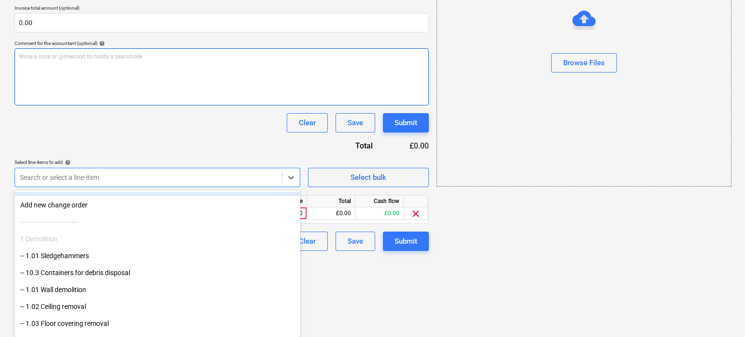
click at [223, 135] on div "Document name help Invoice total amount (optional) 0.00 Comment for the account…" at bounding box center [222, 110] width 414 height 281
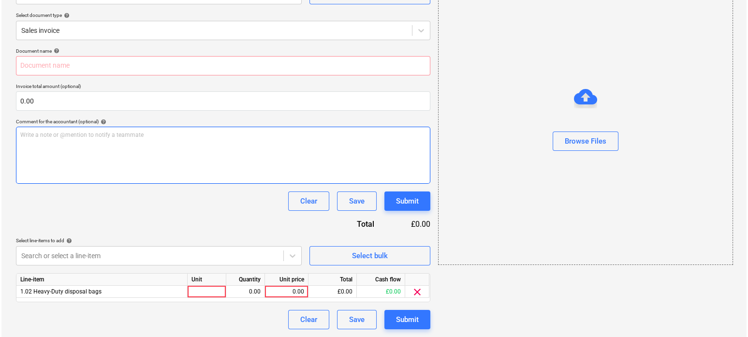
scroll to position [102, 0]
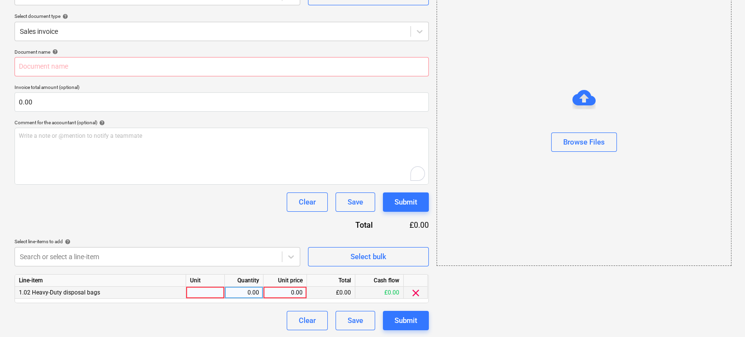
click at [284, 292] on div "0.00" at bounding box center [284, 293] width 35 height 12
type input "10000"
click at [225, 232] on div "Document name help Invoice total amount (optional) 0.00 Comment for the account…" at bounding box center [222, 189] width 414 height 281
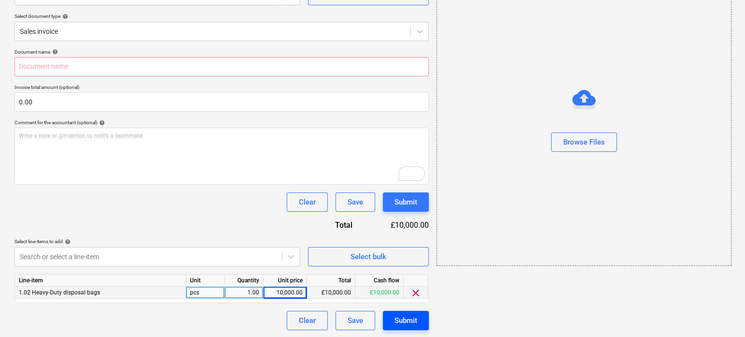
click at [396, 316] on div "Submit" at bounding box center [406, 320] width 23 height 13
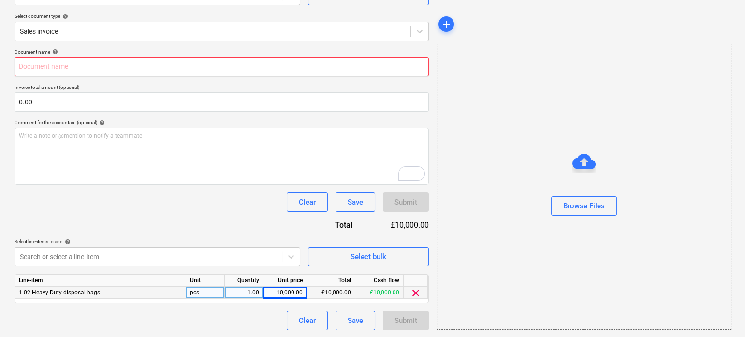
click at [119, 74] on input "text" at bounding box center [222, 66] width 414 height 19
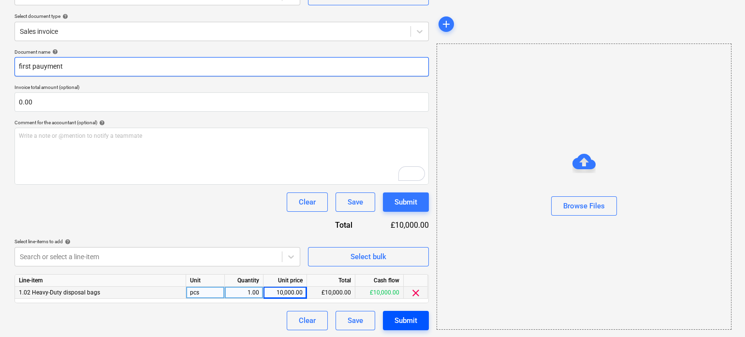
type input "first pauyment"
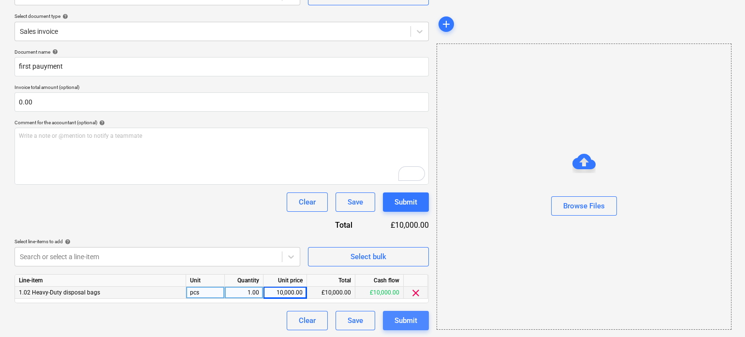
click at [397, 320] on div "Submit" at bounding box center [406, 320] width 23 height 13
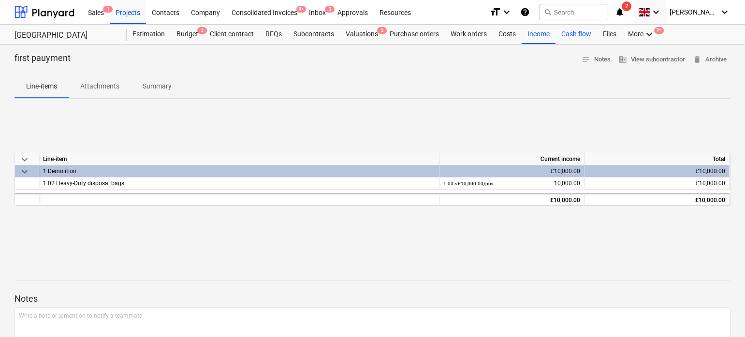
click at [564, 34] on div "Cash flow" at bounding box center [577, 34] width 42 height 19
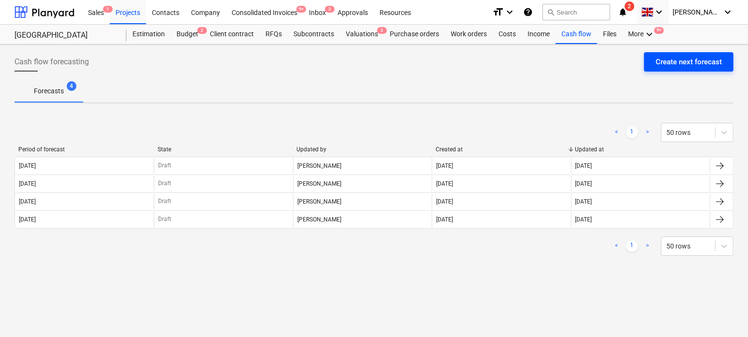
click at [667, 64] on div "Create next forecast" at bounding box center [689, 62] width 66 height 13
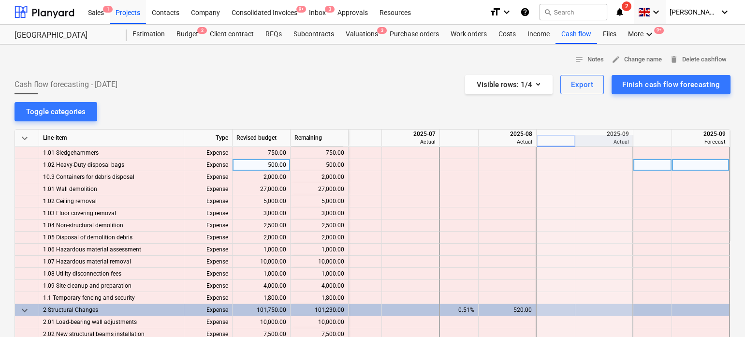
scroll to position [0, 8]
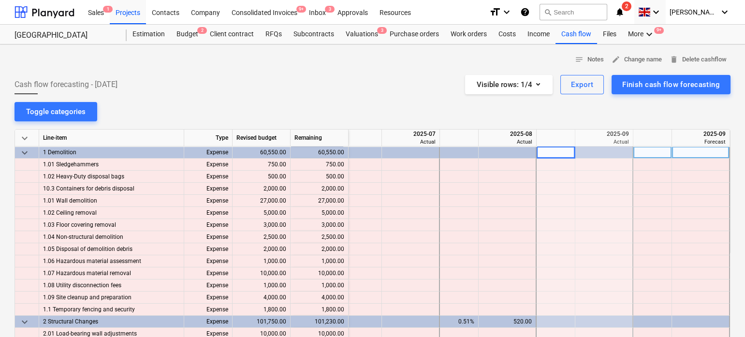
click at [562, 151] on div at bounding box center [556, 153] width 39 height 12
click at [657, 154] on div at bounding box center [652, 153] width 39 height 12
type input "10"
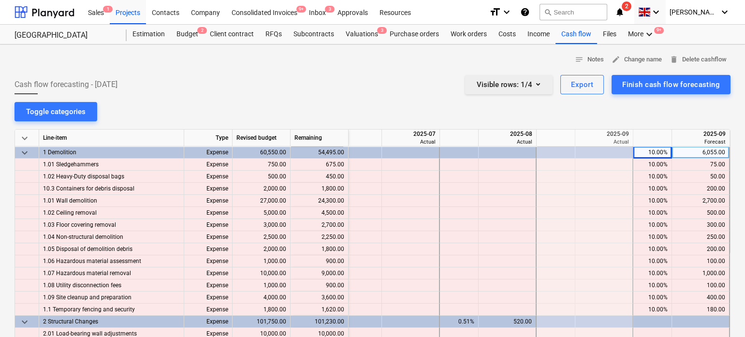
click at [527, 87] on div "Visible rows : 1/4" at bounding box center [509, 84] width 64 height 13
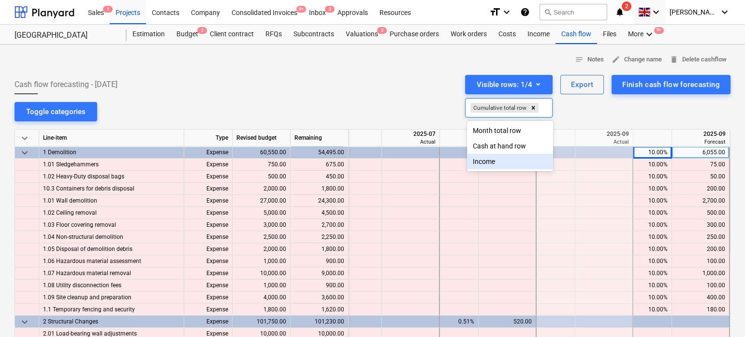
click at [481, 162] on div "Income" at bounding box center [510, 161] width 86 height 15
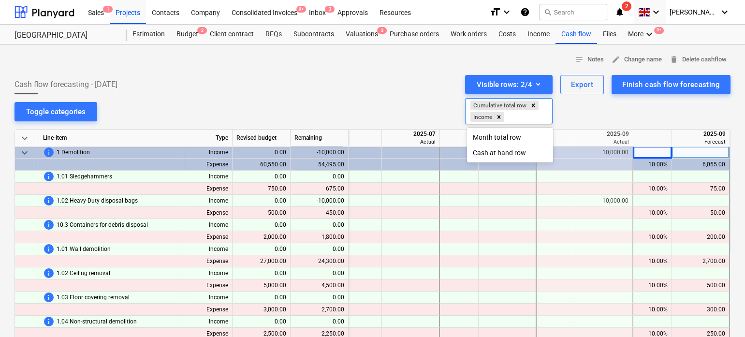
click at [416, 102] on div at bounding box center [372, 168] width 745 height 337
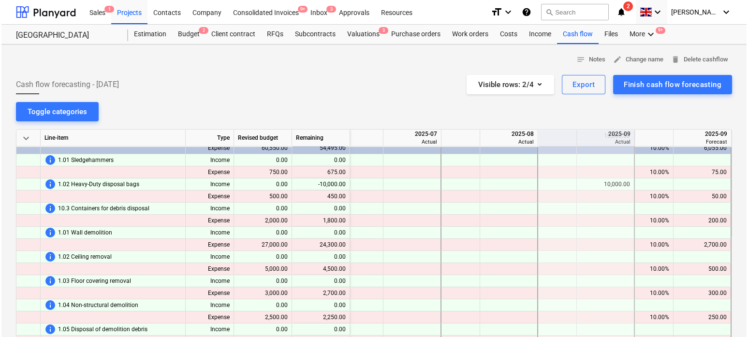
scroll to position [16, 8]
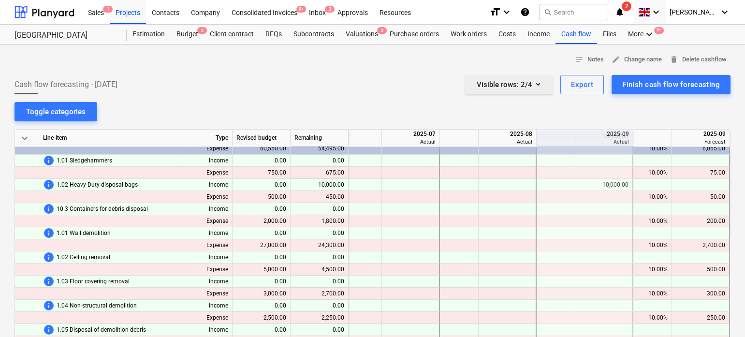
click at [522, 83] on div "Visible rows : 2/4" at bounding box center [509, 84] width 64 height 13
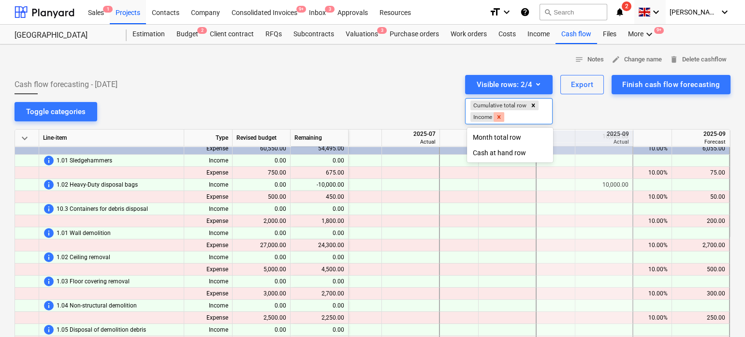
click at [501, 114] on icon "Remove Income" at bounding box center [499, 117] width 7 height 7
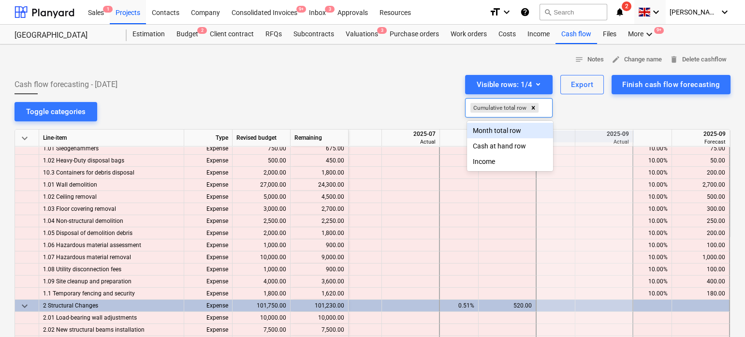
click at [387, 97] on div at bounding box center [372, 168] width 745 height 337
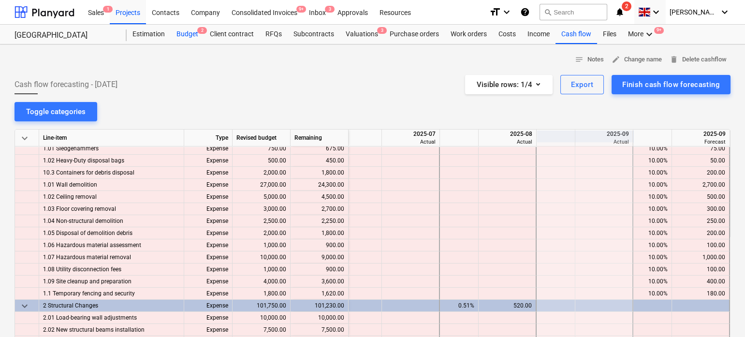
click at [197, 29] on span "2" at bounding box center [202, 30] width 10 height 7
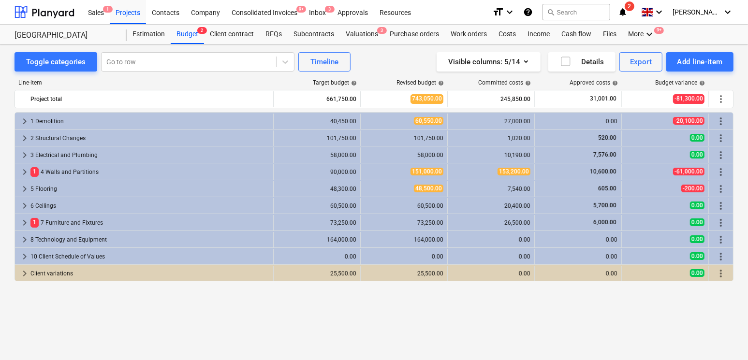
click at [533, 11] on icon "help" at bounding box center [528, 12] width 10 height 12
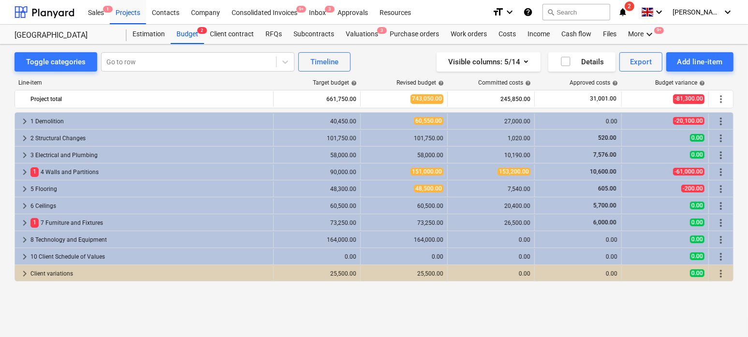
click at [533, 12] on icon "help" at bounding box center [528, 12] width 10 height 12
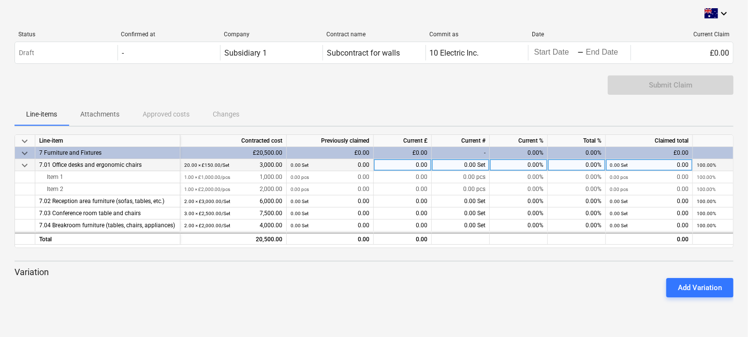
click at [573, 166] on div "0.00%" at bounding box center [577, 165] width 58 height 12
type input "30"
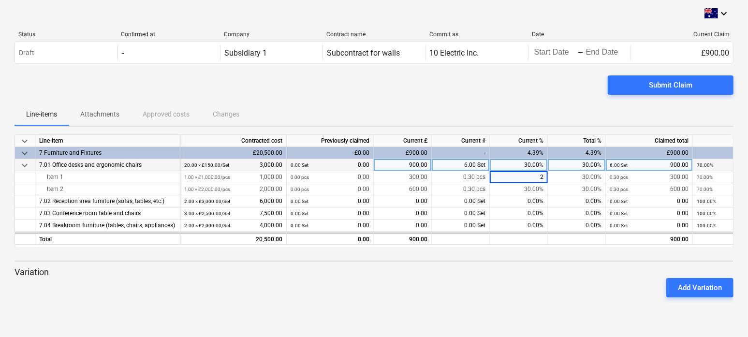
type input "20"
click at [708, 14] on span at bounding box center [712, 13] width 14 height 10
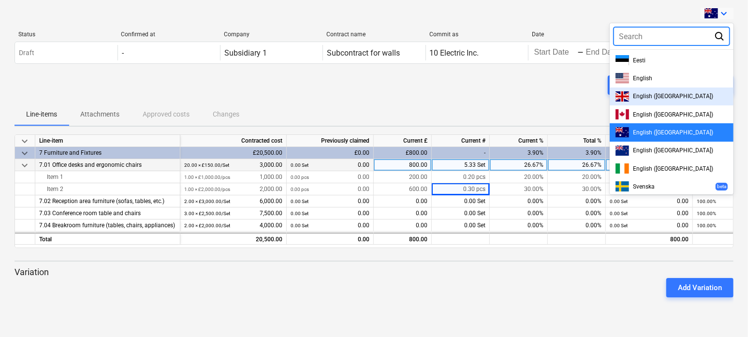
click at [645, 94] on span "English ([GEOGRAPHIC_DATA])" at bounding box center [673, 96] width 80 height 7
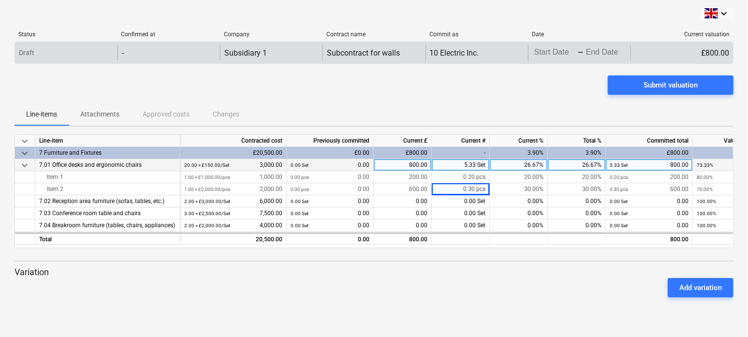
click at [551, 49] on body "keyboard_arrow_down Status Confirmed at Company Contract name Commit as Date Cu…" at bounding box center [374, 168] width 748 height 337
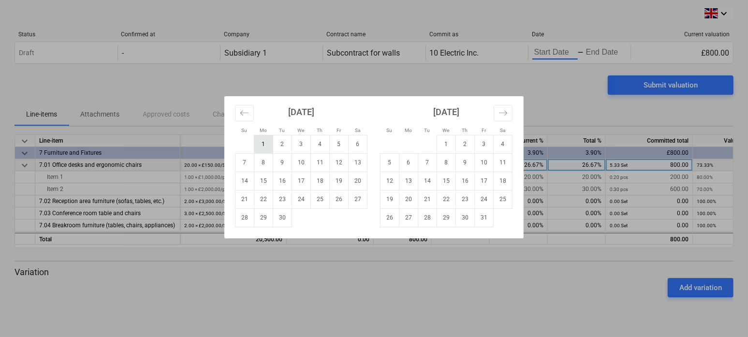
click at [269, 136] on td "1" at bounding box center [263, 144] width 19 height 18
